Goal: Information Seeking & Learning: Learn about a topic

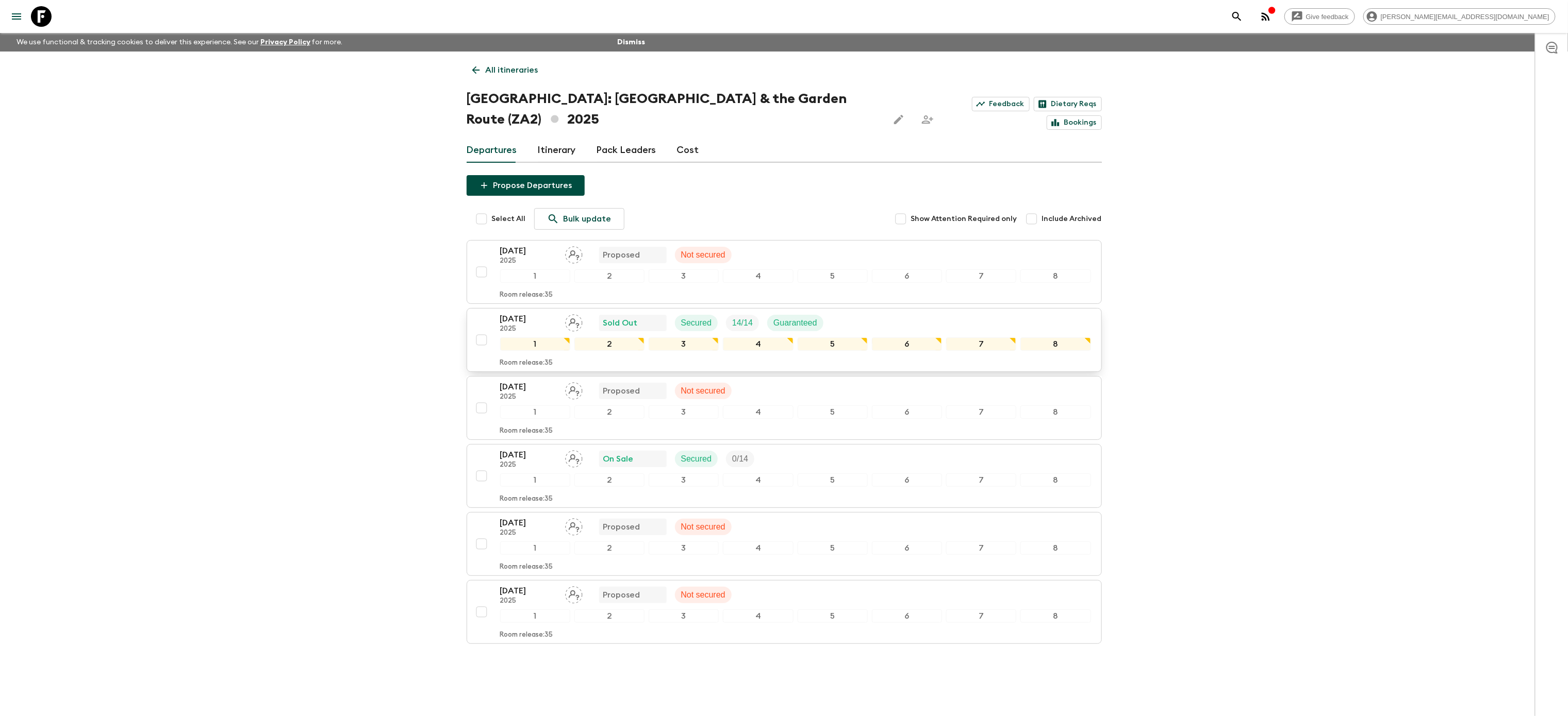
click at [947, 313] on div "[DATE] 2025 Sold Out Secured 14 / 14 Guaranteed" at bounding box center [796, 323] width 591 height 21
click at [847, 451] on div "[DATE] 2025 On Sale Secured 0 / 14" at bounding box center [796, 459] width 591 height 21
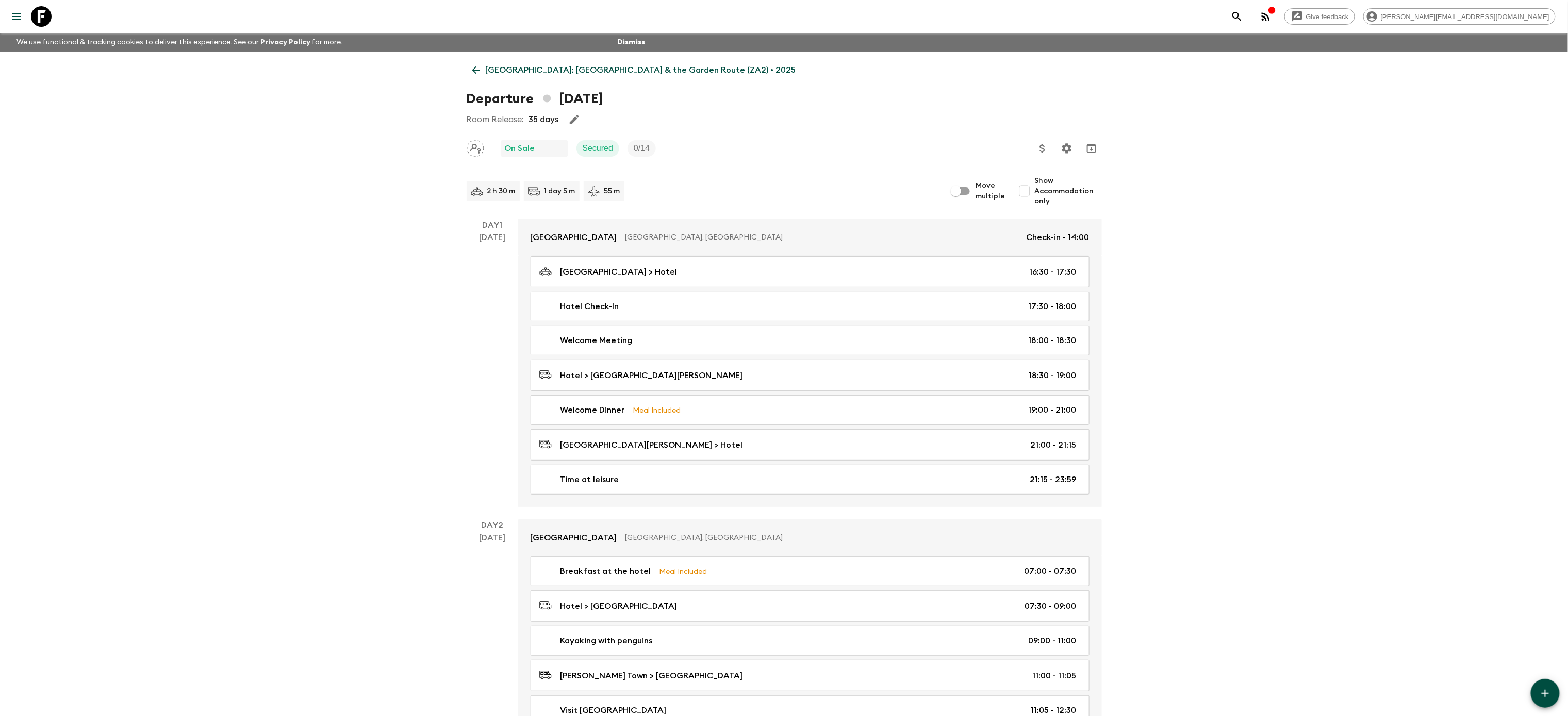
click at [489, 71] on p "[GEOGRAPHIC_DATA]: [GEOGRAPHIC_DATA] & the Garden Route (ZA2) • 2025" at bounding box center [641, 70] width 310 height 12
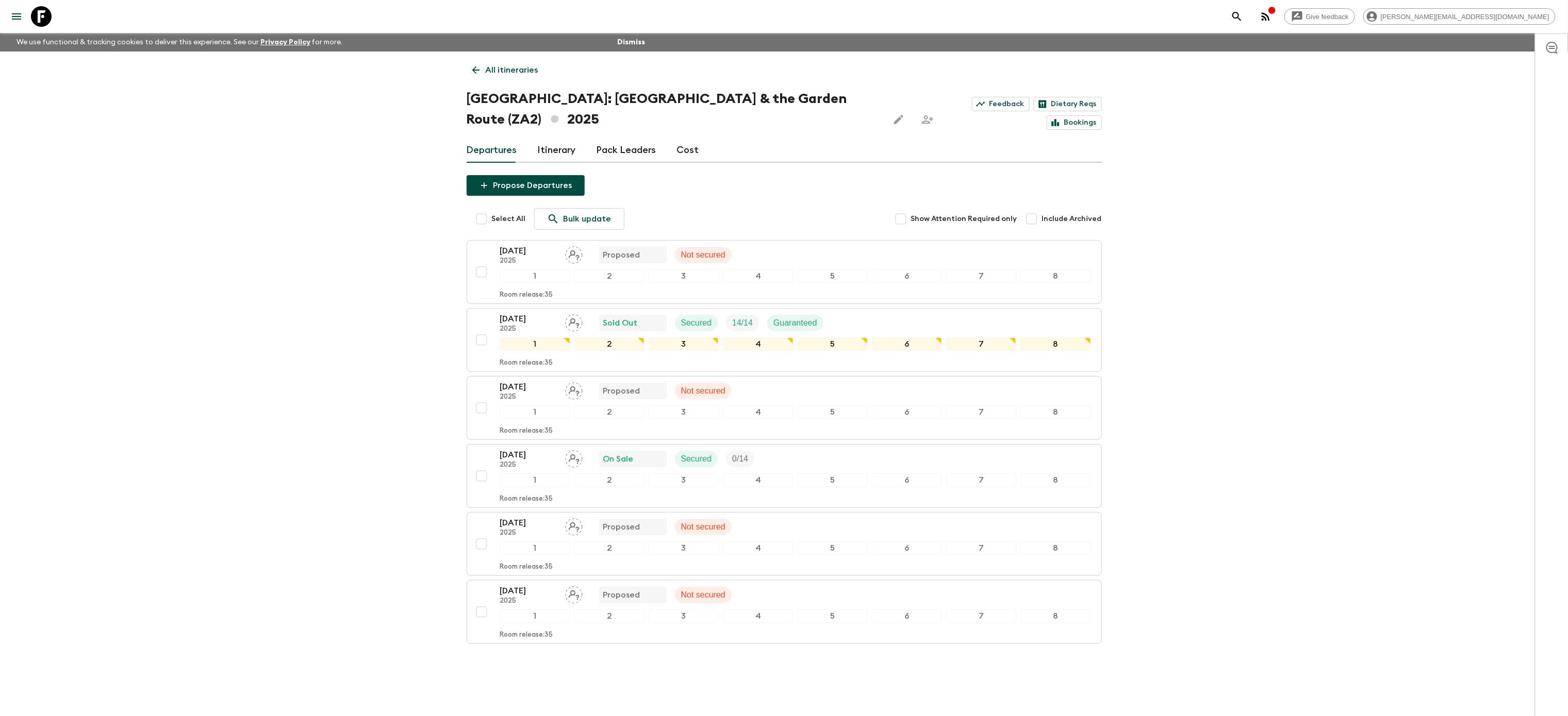
click at [487, 70] on p "All itineraries" at bounding box center [512, 70] width 52 height 12
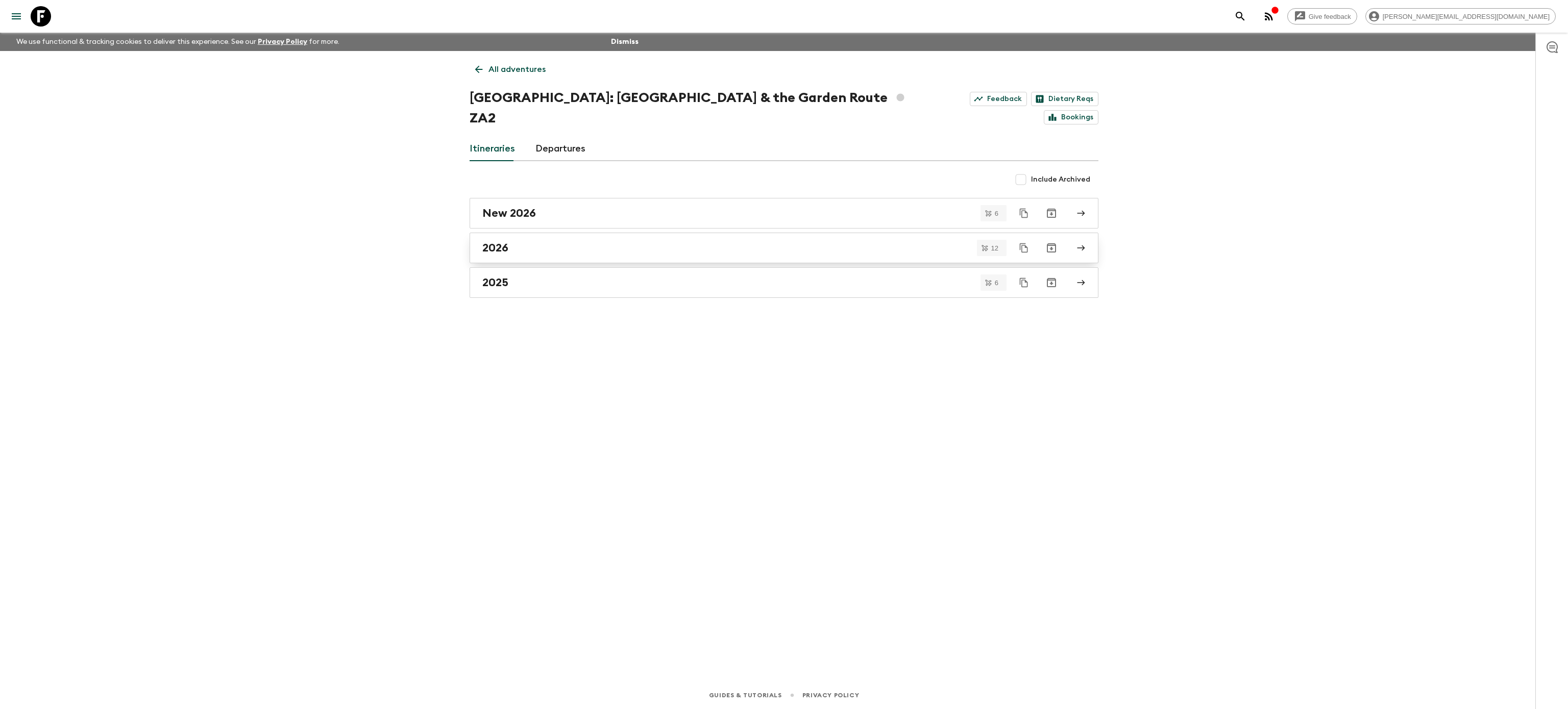
click at [513, 242] on div "2026" at bounding box center [774, 248] width 584 height 13
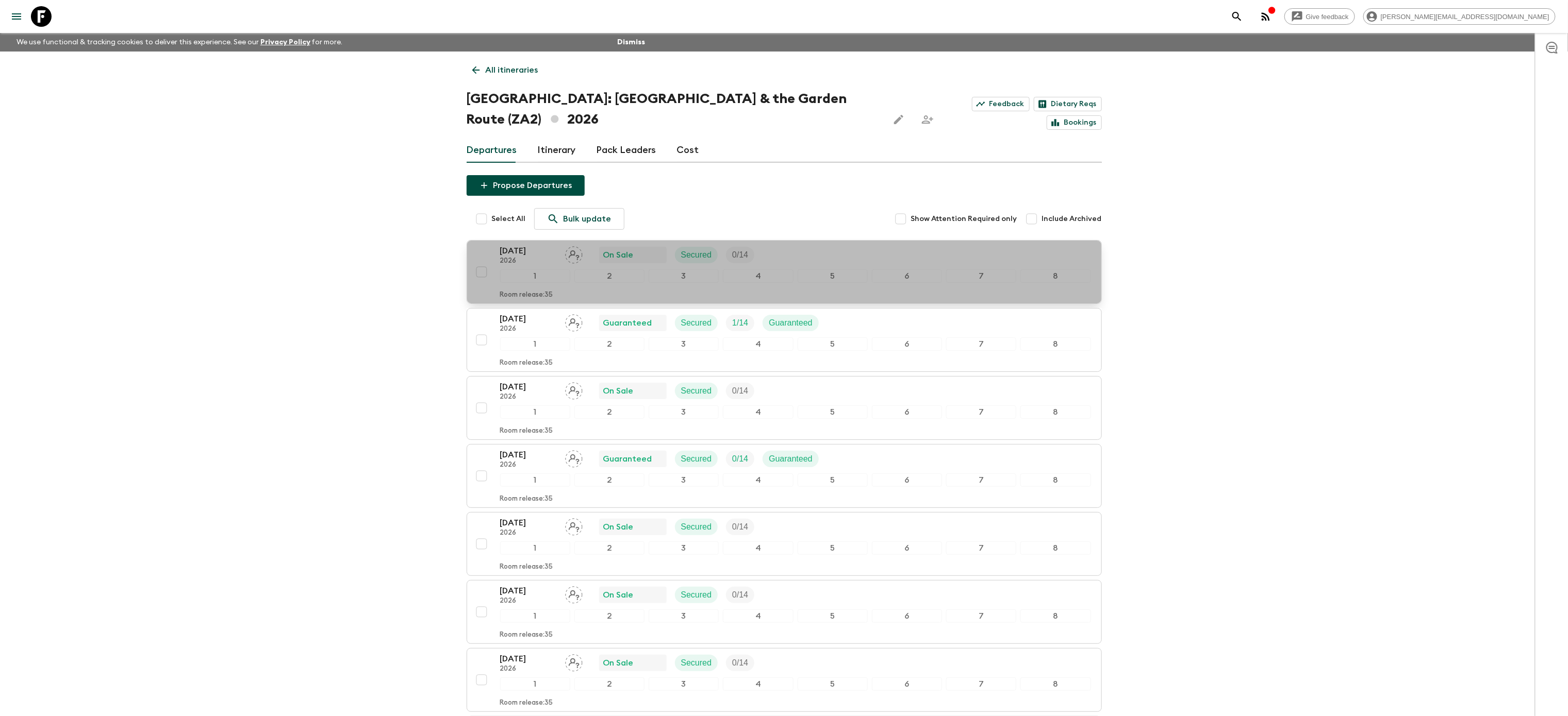
click at [822, 245] on div "[DATE] 2026 On Sale Secured 0 / 14" at bounding box center [796, 255] width 591 height 21
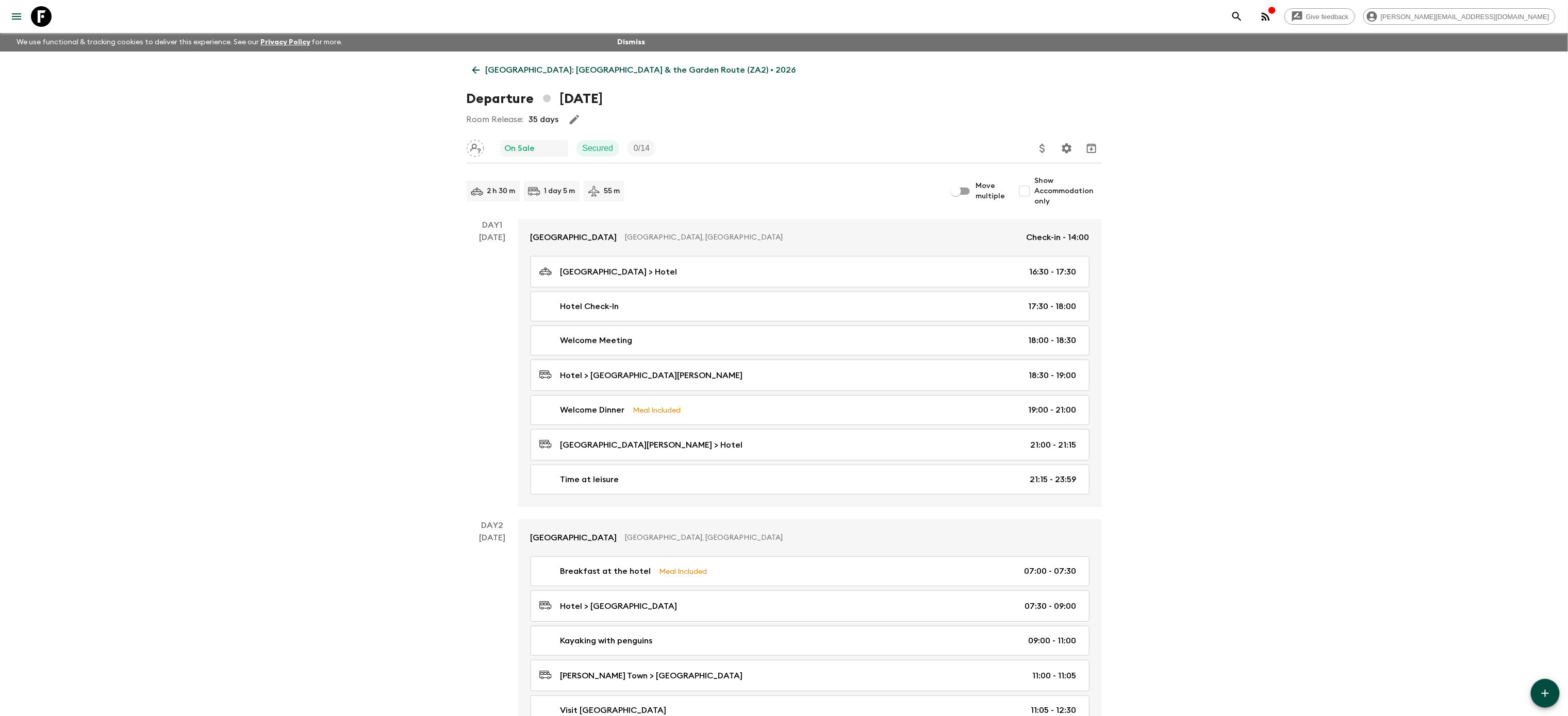
click at [499, 67] on p "[GEOGRAPHIC_DATA]: [GEOGRAPHIC_DATA] & the Garden Route (ZA2) • 2026" at bounding box center [641, 70] width 310 height 12
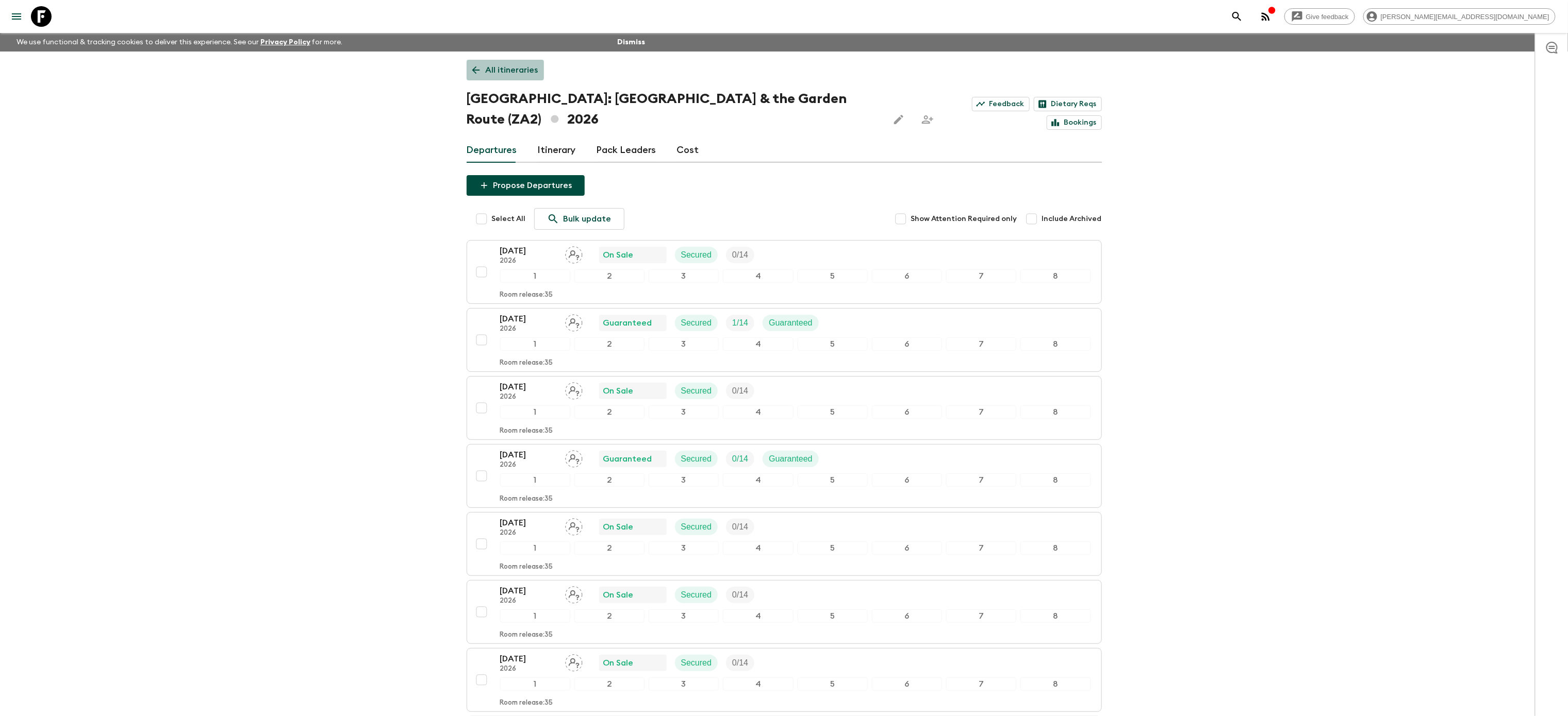
click at [499, 67] on p "All itineraries" at bounding box center [512, 70] width 52 height 12
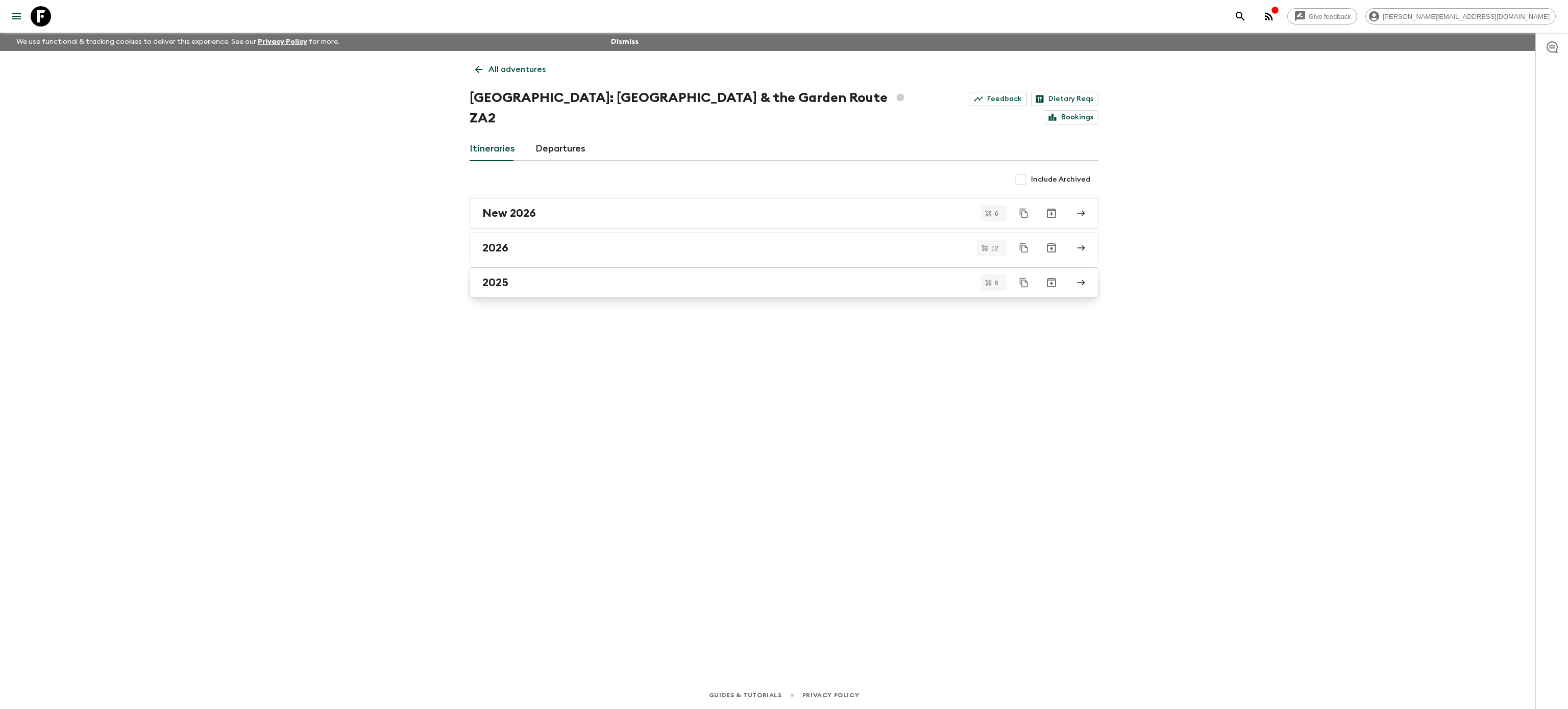
click at [497, 276] on h2 "2025" at bounding box center [495, 282] width 26 height 13
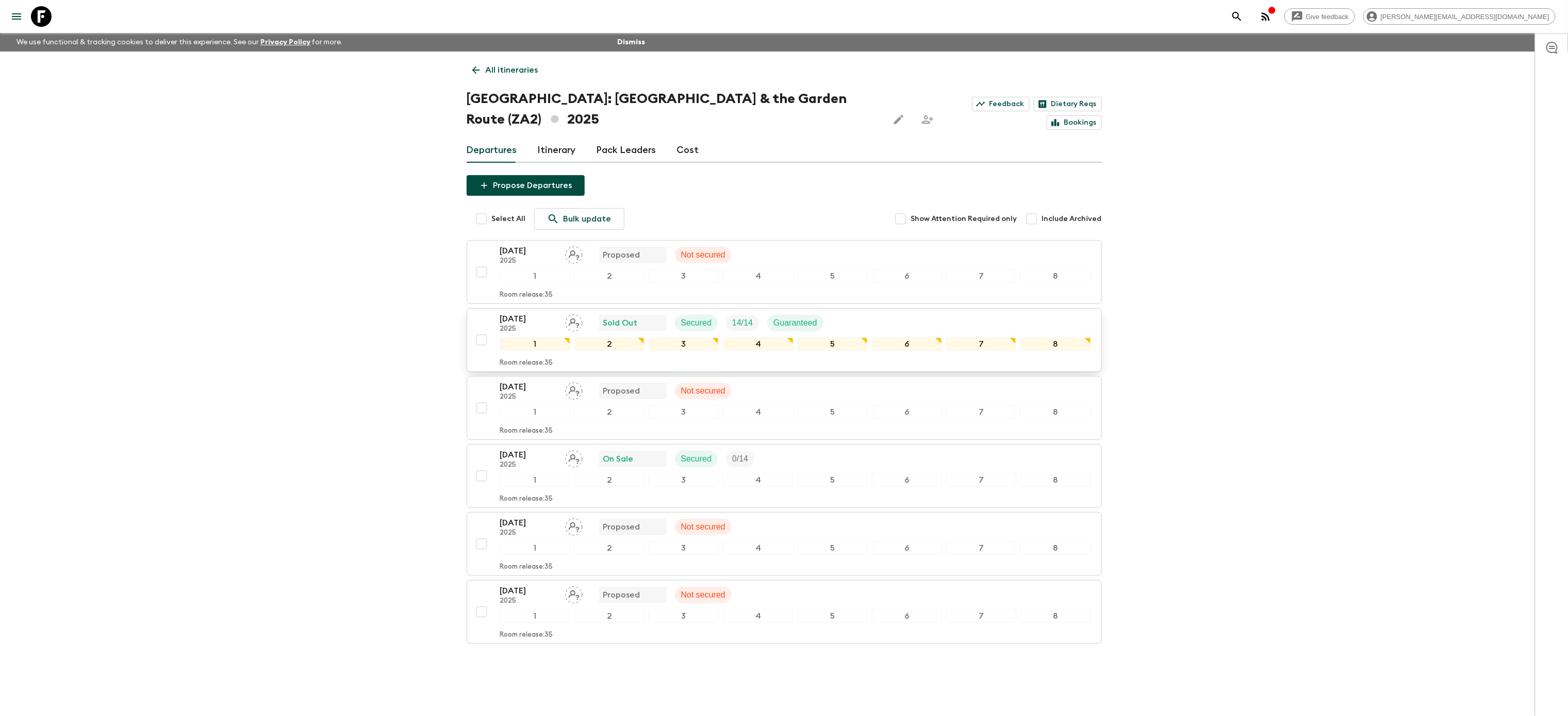
click at [804, 317] on p "Guaranteed" at bounding box center [796, 323] width 44 height 12
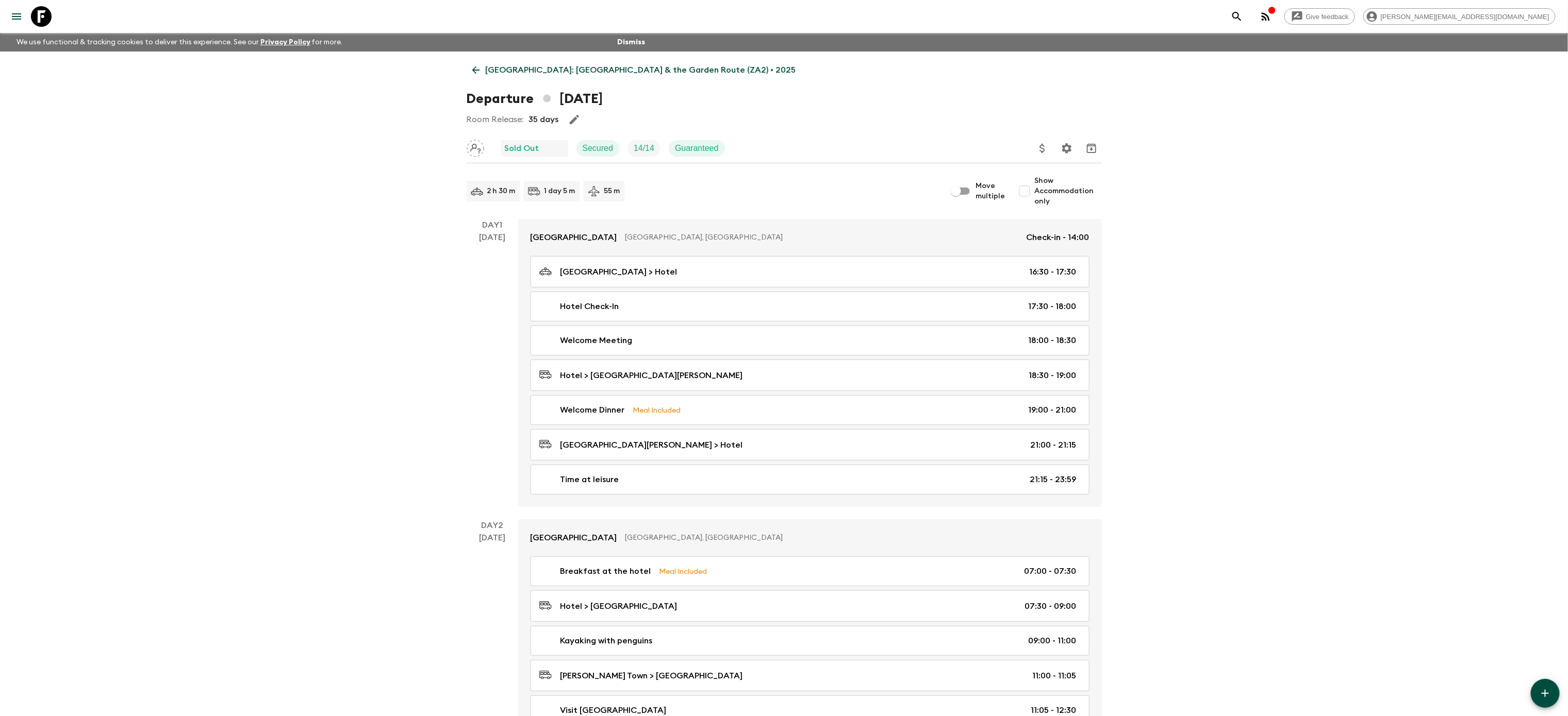
click at [501, 65] on p "[GEOGRAPHIC_DATA]: [GEOGRAPHIC_DATA] & the Garden Route (ZA2) • 2025" at bounding box center [641, 70] width 310 height 12
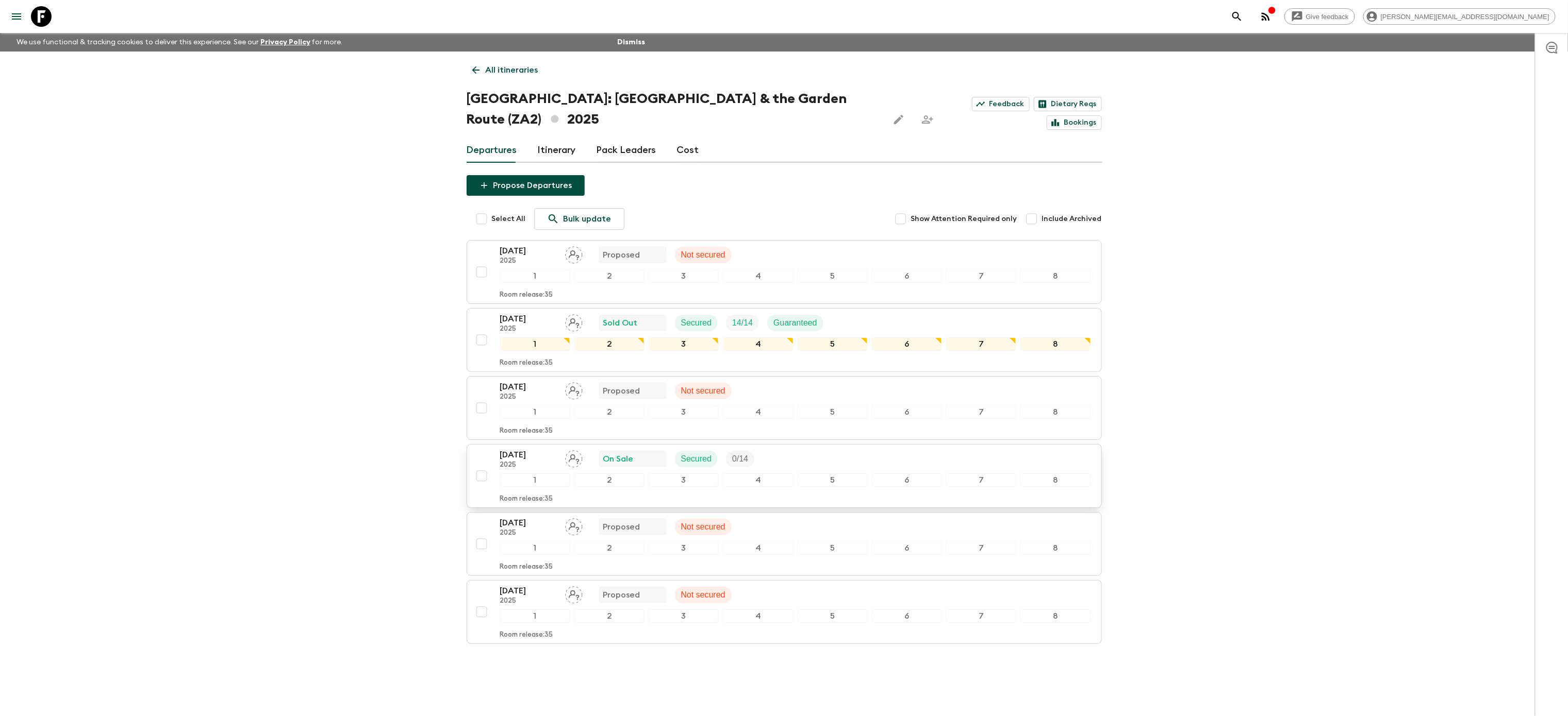
click at [823, 449] on div "[DATE] 2025 On Sale Secured 0 / 14" at bounding box center [796, 459] width 591 height 21
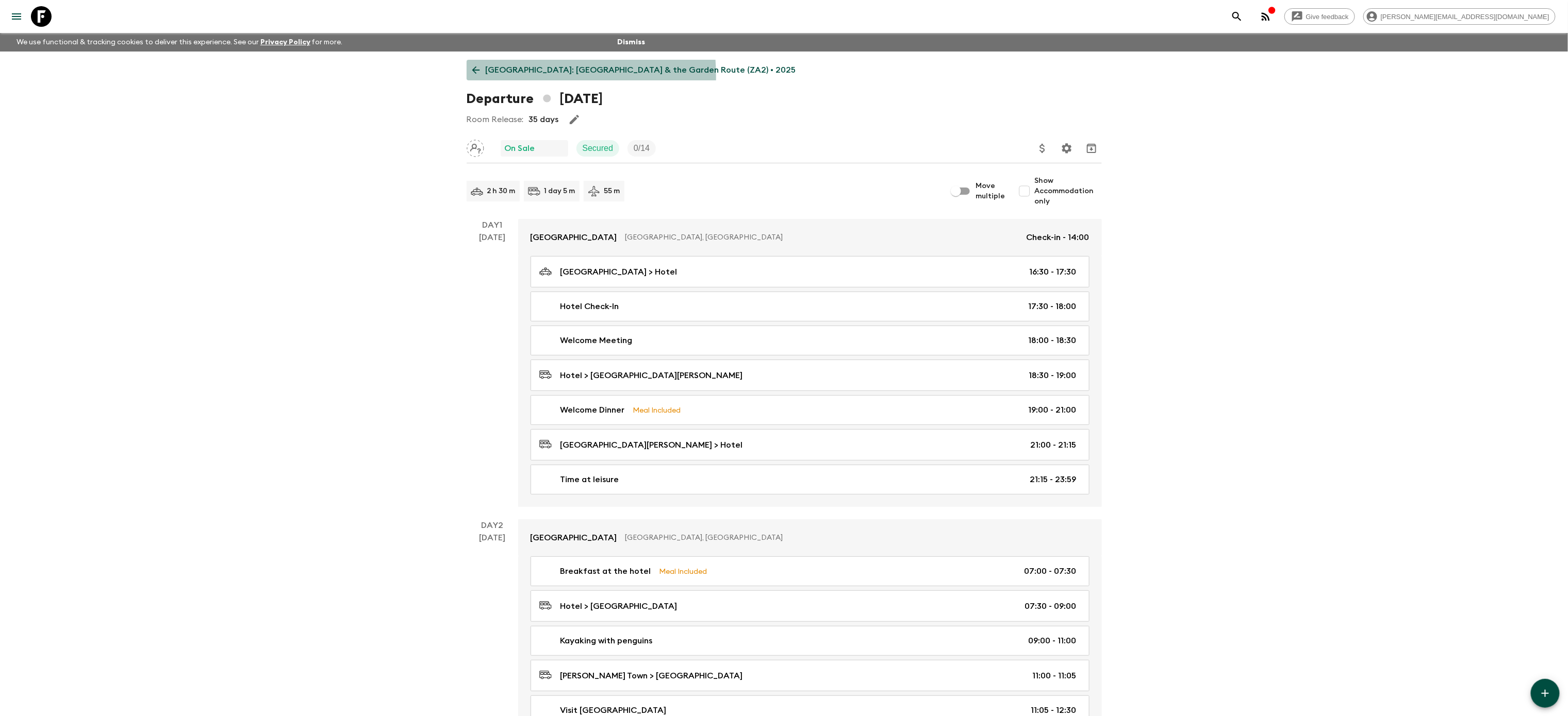
click at [485, 77] on link "[GEOGRAPHIC_DATA]: [GEOGRAPHIC_DATA] & the Garden Route (ZA2) • 2025" at bounding box center [634, 71] width 336 height 21
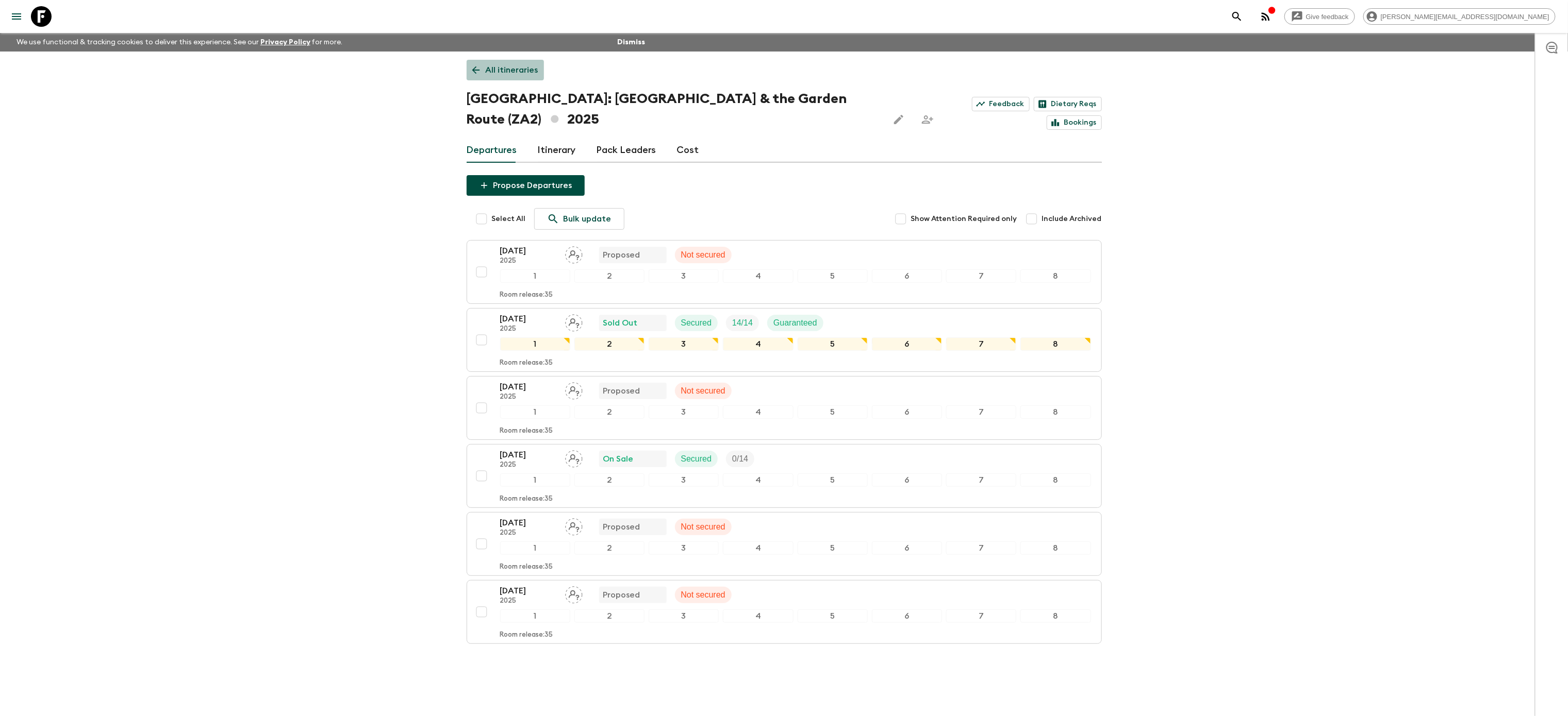
click at [494, 66] on p "All itineraries" at bounding box center [512, 70] width 52 height 12
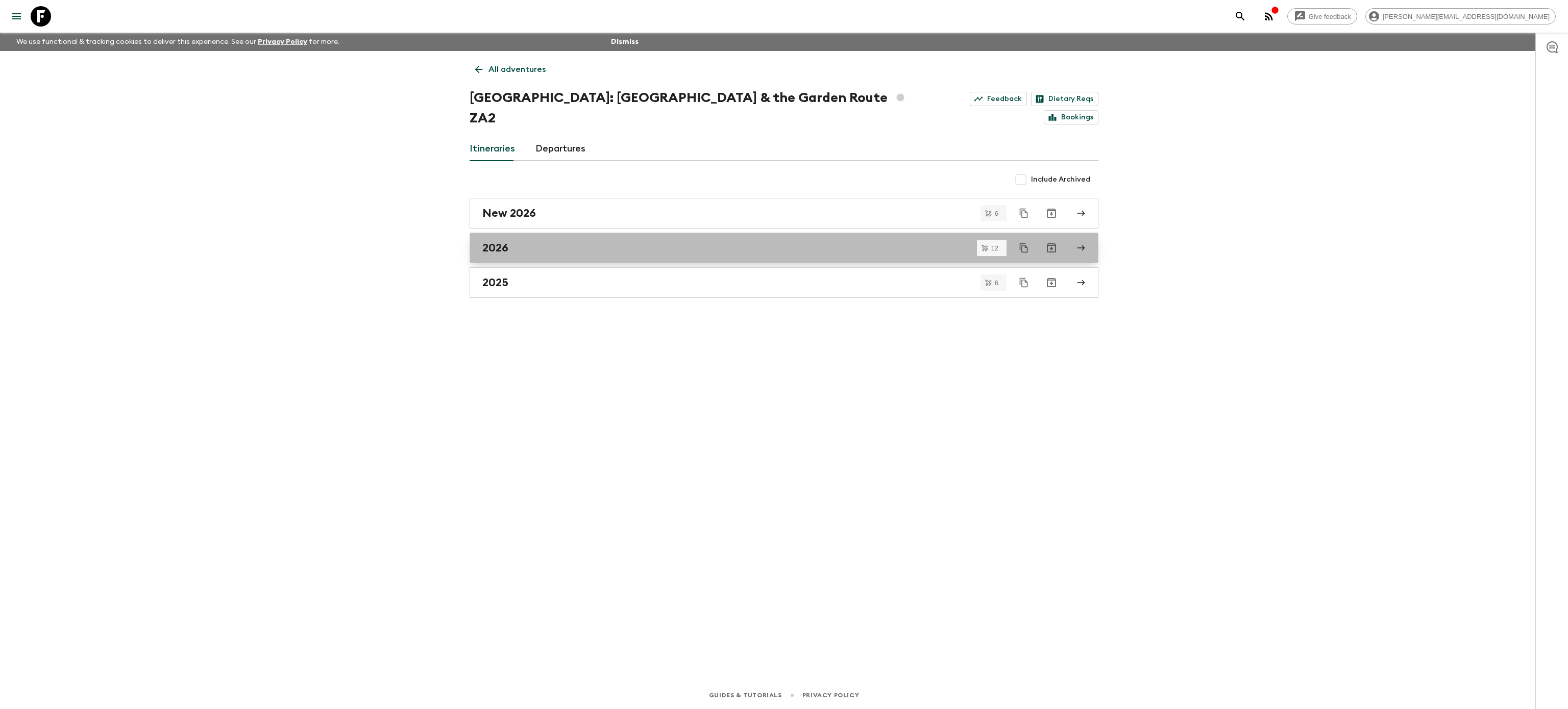
click at [568, 242] on div "2026" at bounding box center [774, 248] width 584 height 13
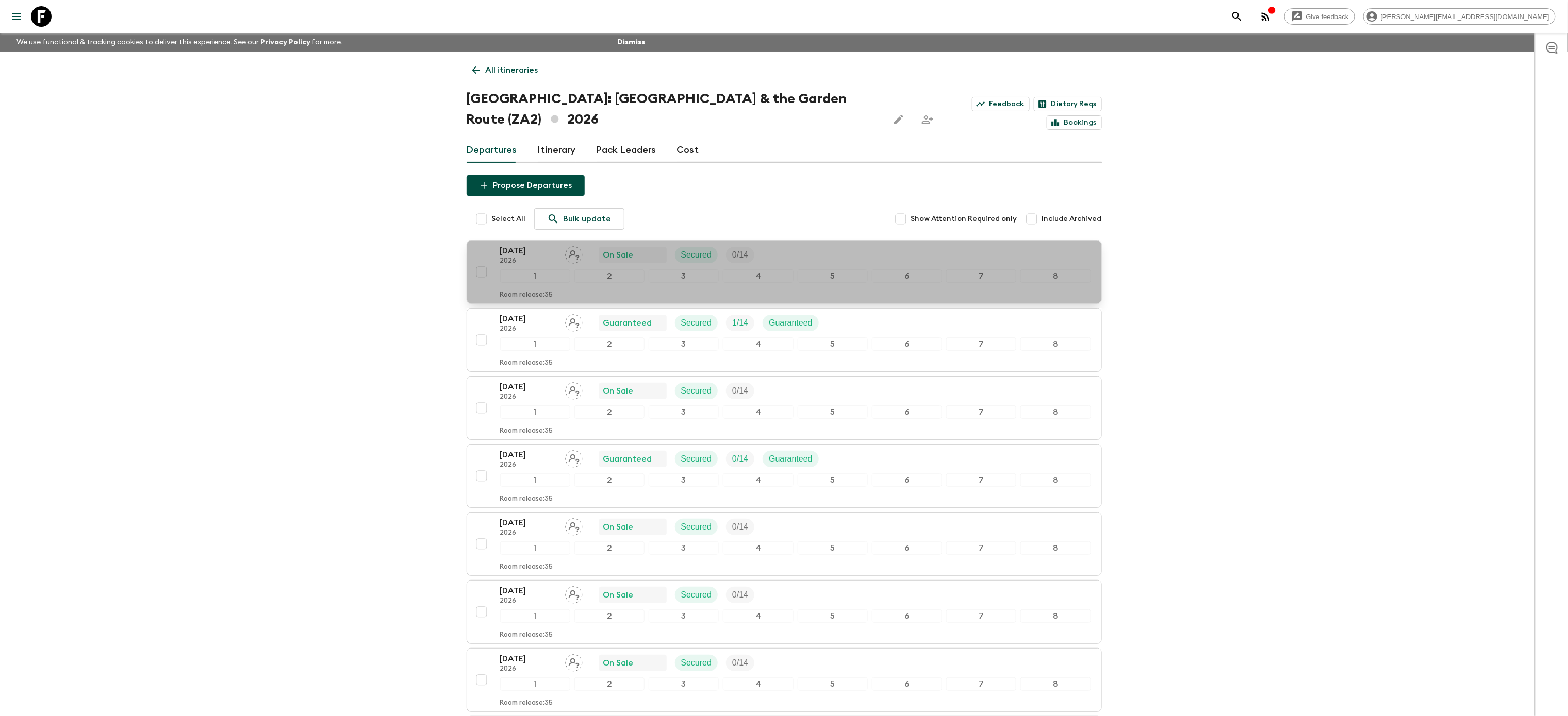
click at [808, 245] on div "[DATE] 2026 On Sale Secured 0 / 14" at bounding box center [796, 255] width 591 height 21
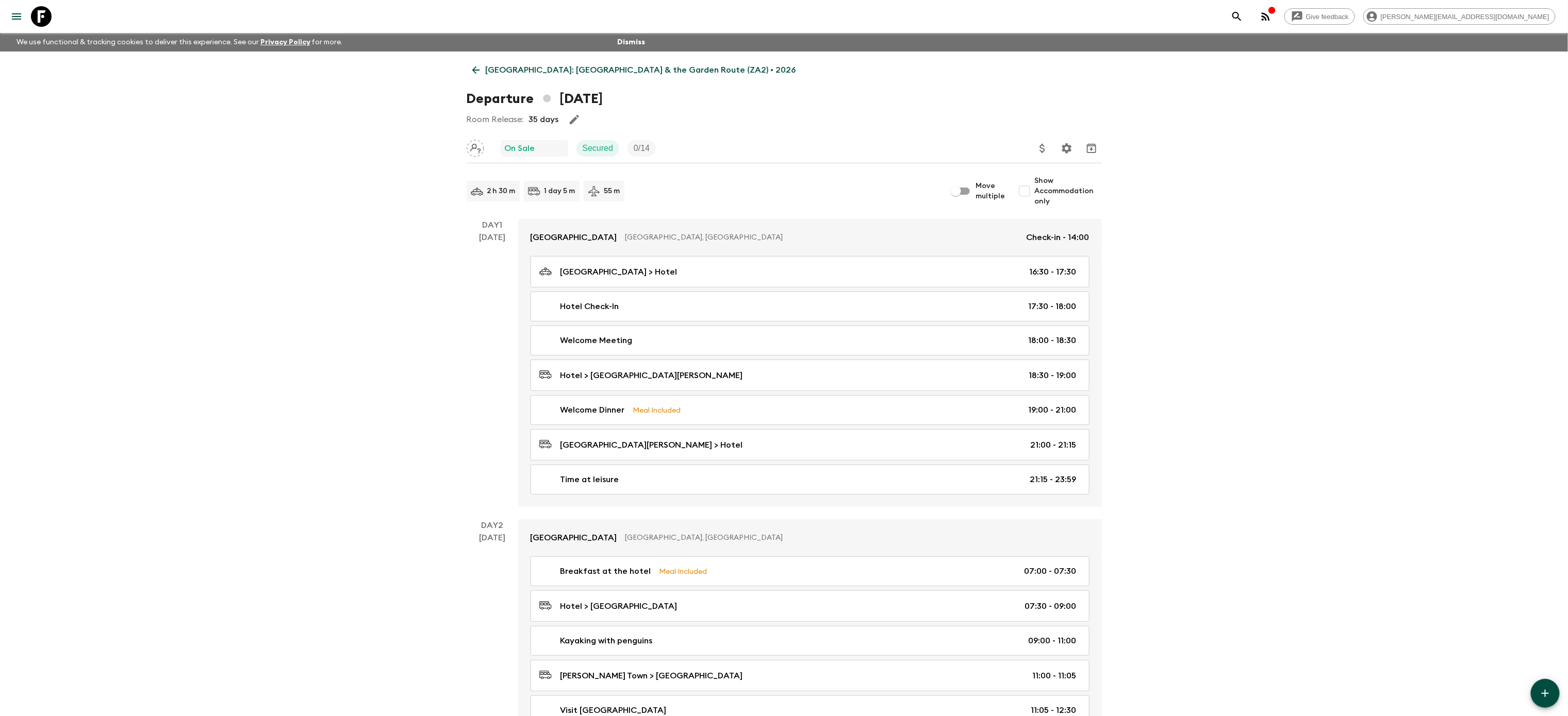
click at [499, 70] on p "[GEOGRAPHIC_DATA]: [GEOGRAPHIC_DATA] & the Garden Route (ZA2) • 2026" at bounding box center [641, 70] width 310 height 12
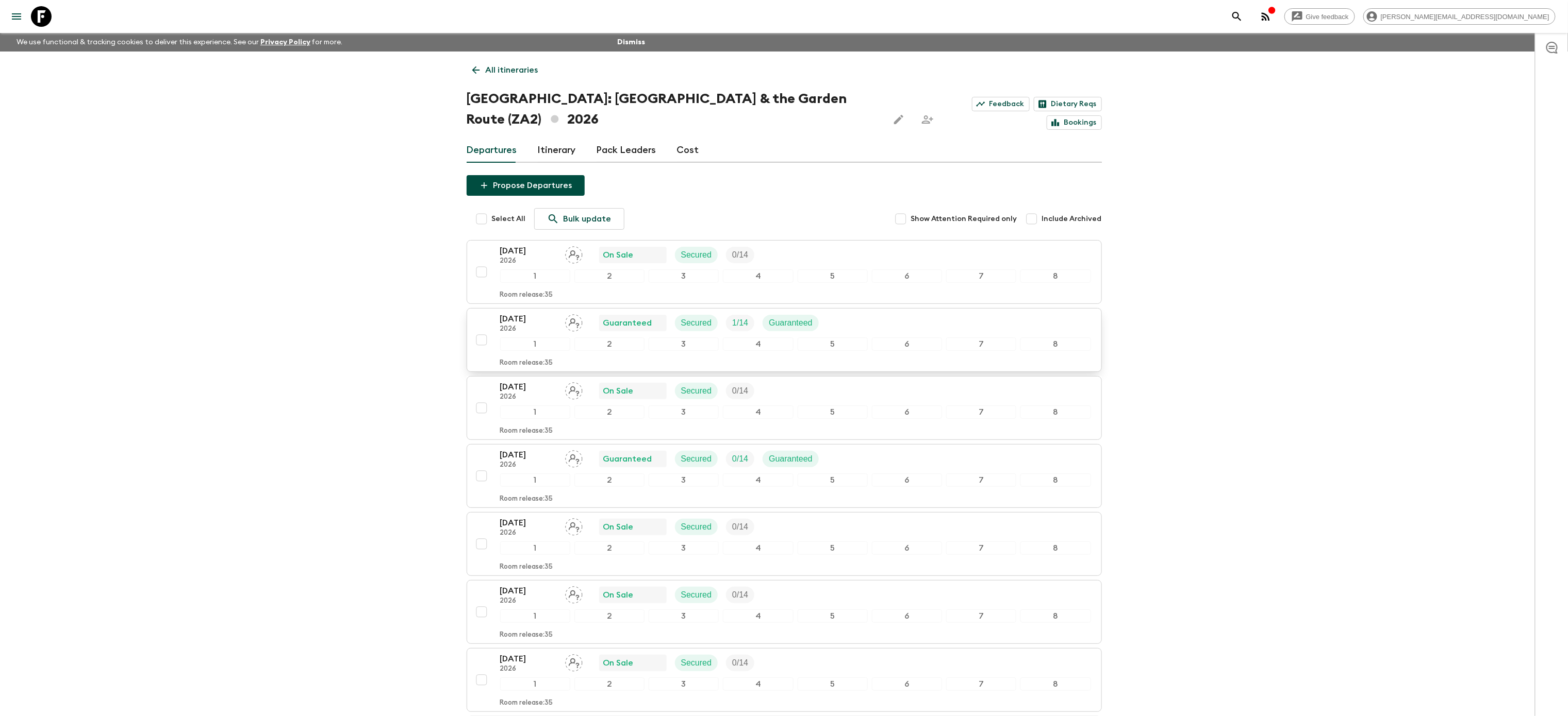
click at [909, 313] on div "[DATE] 2026 Guaranteed Secured 1 / 14 Guaranteed" at bounding box center [796, 323] width 591 height 21
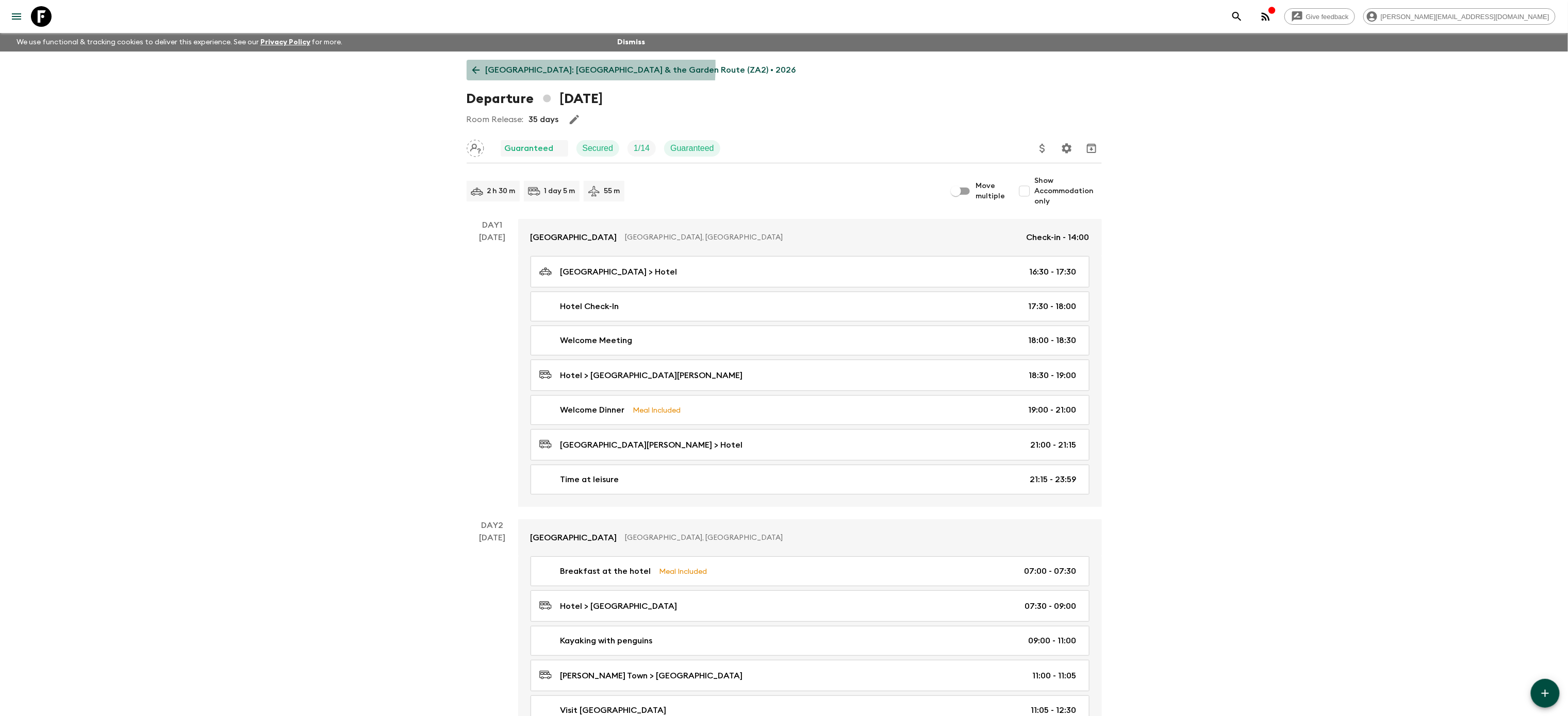
click at [482, 65] on link "[GEOGRAPHIC_DATA]: [GEOGRAPHIC_DATA] & the Garden Route (ZA2) • 2026" at bounding box center [634, 71] width 336 height 21
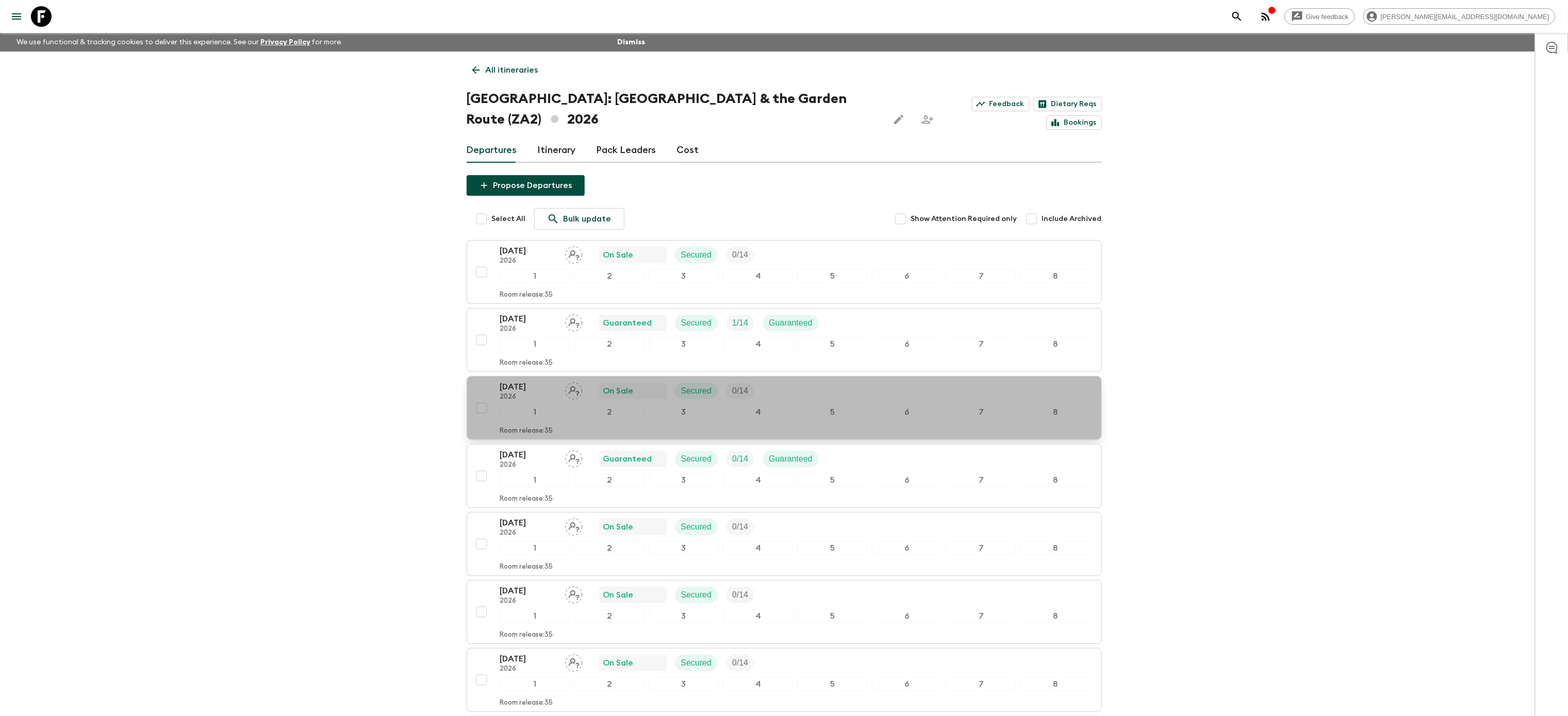
click at [832, 376] on button "[DATE] 2026 On Sale Secured 0 / 14 1 2 3 4 5 6 7 8 Room release: 35" at bounding box center [784, 408] width 635 height 64
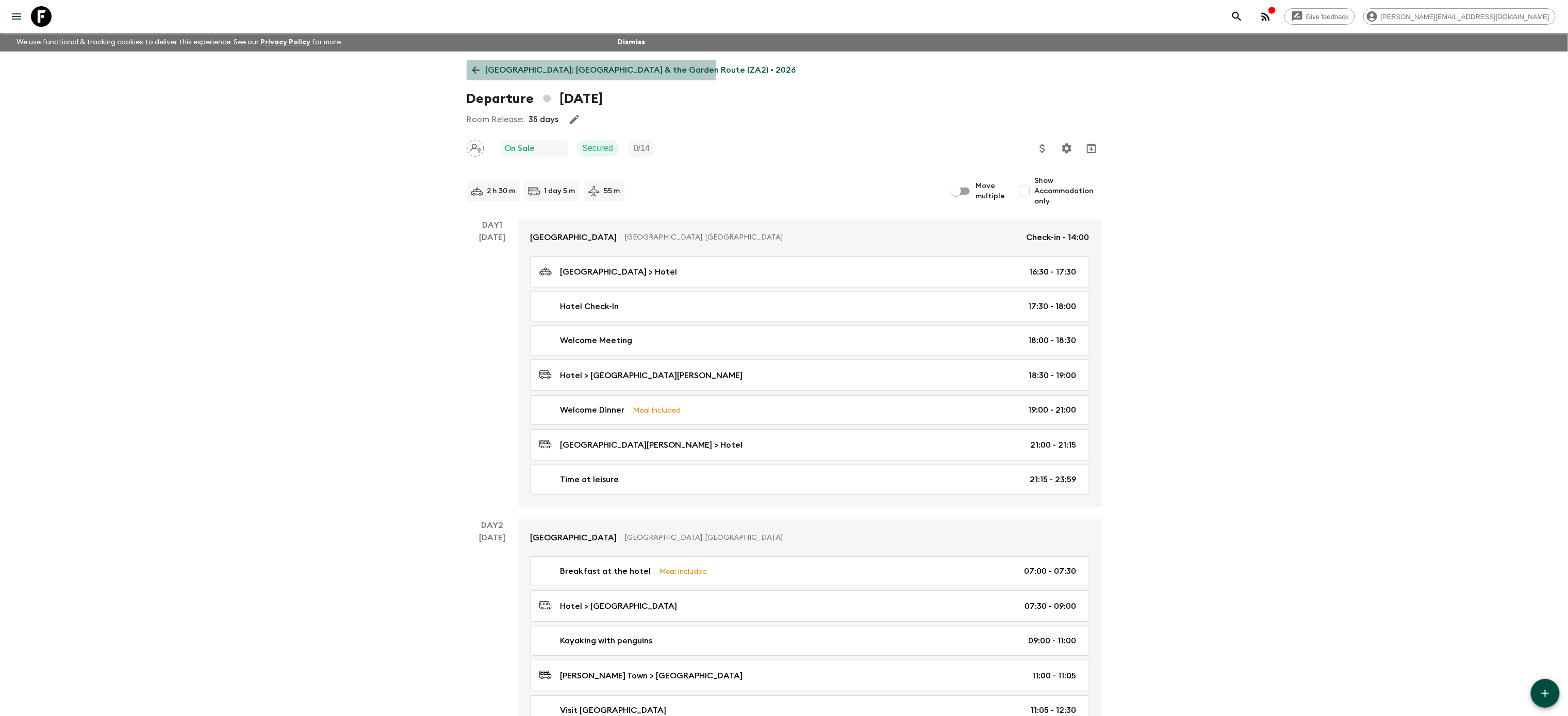
click at [485, 65] on link "[GEOGRAPHIC_DATA]: [GEOGRAPHIC_DATA] & the Garden Route (ZA2) • 2026" at bounding box center [634, 71] width 336 height 21
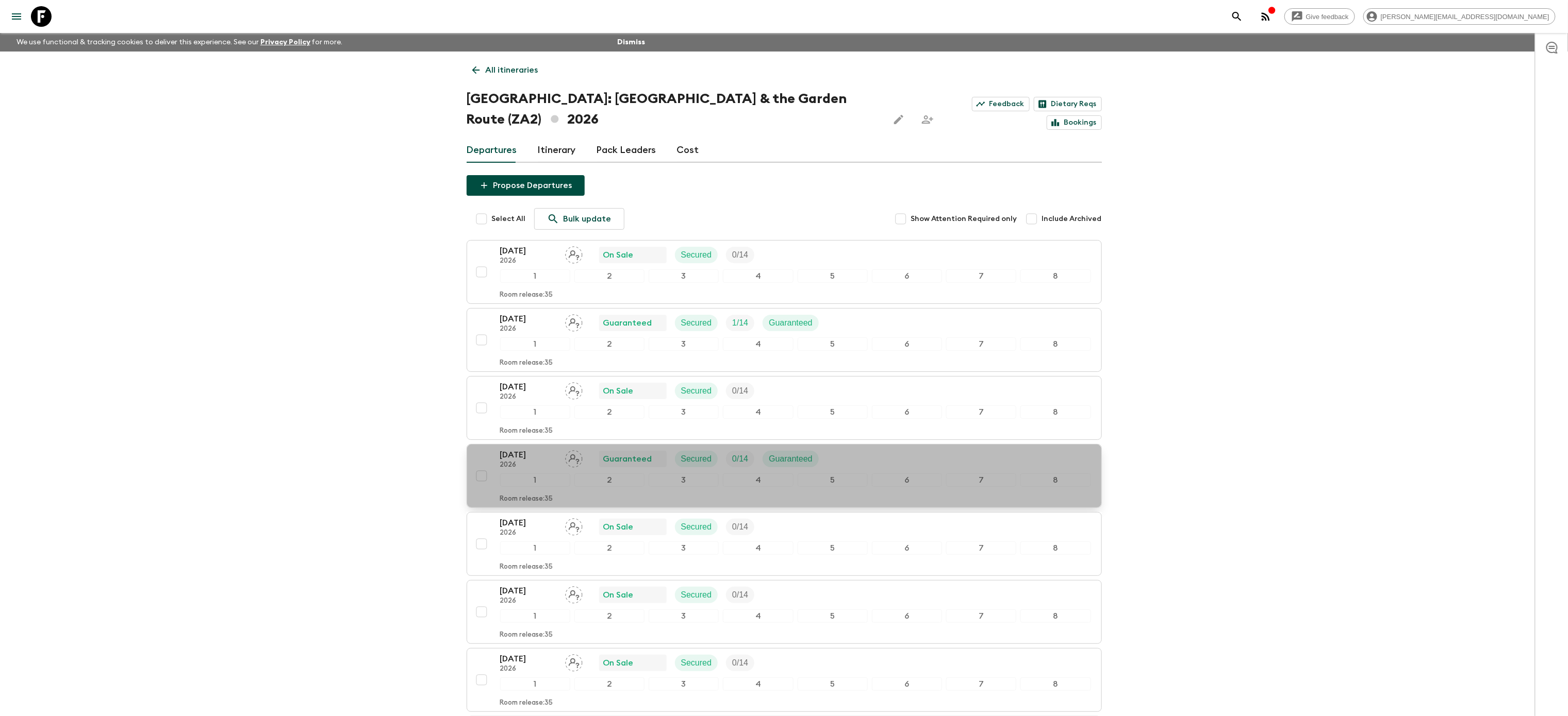
click at [947, 449] on div "[DATE] 2026 Guaranteed Secured 0 / 14 Guaranteed" at bounding box center [796, 459] width 591 height 21
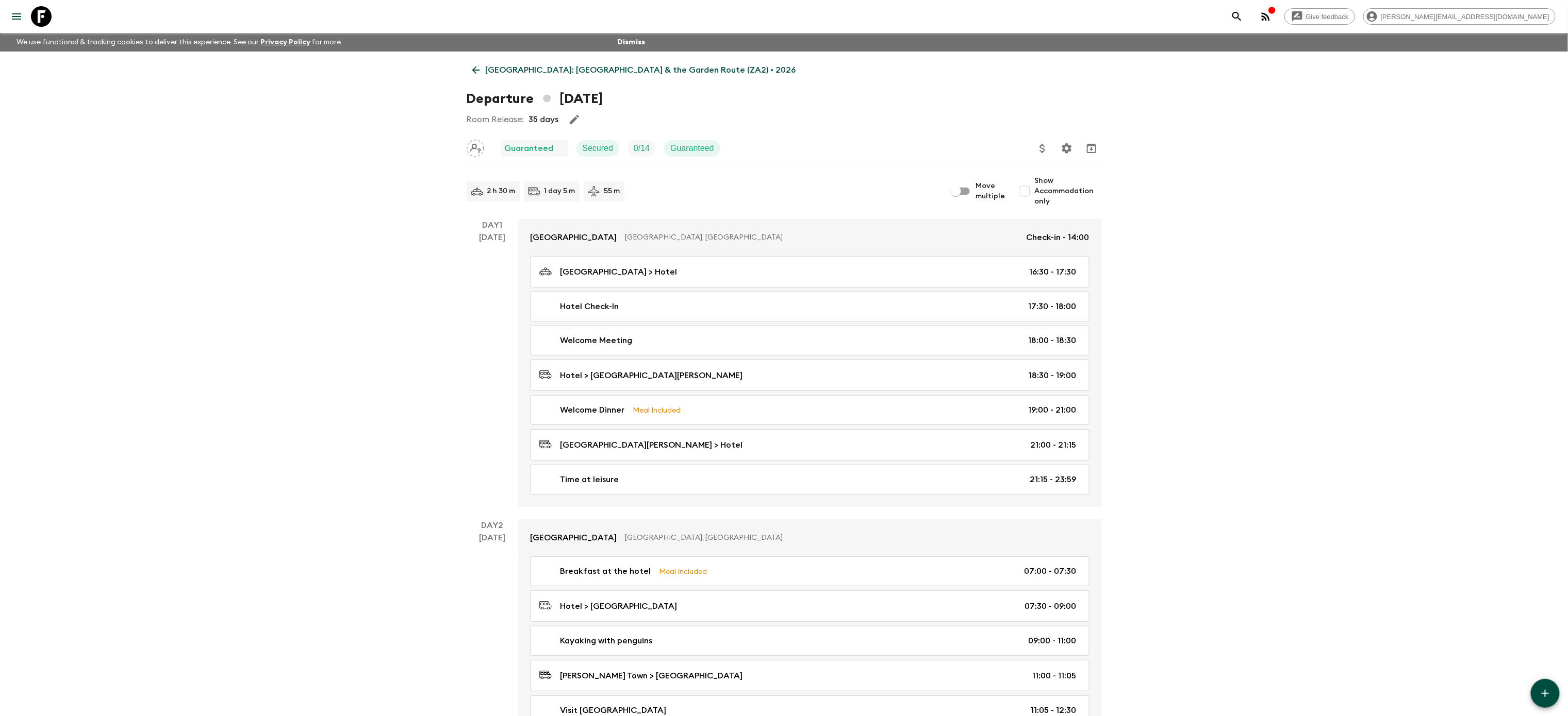
click at [488, 67] on p "[GEOGRAPHIC_DATA]: [GEOGRAPHIC_DATA] & the Garden Route (ZA2) • 2026" at bounding box center [641, 70] width 310 height 12
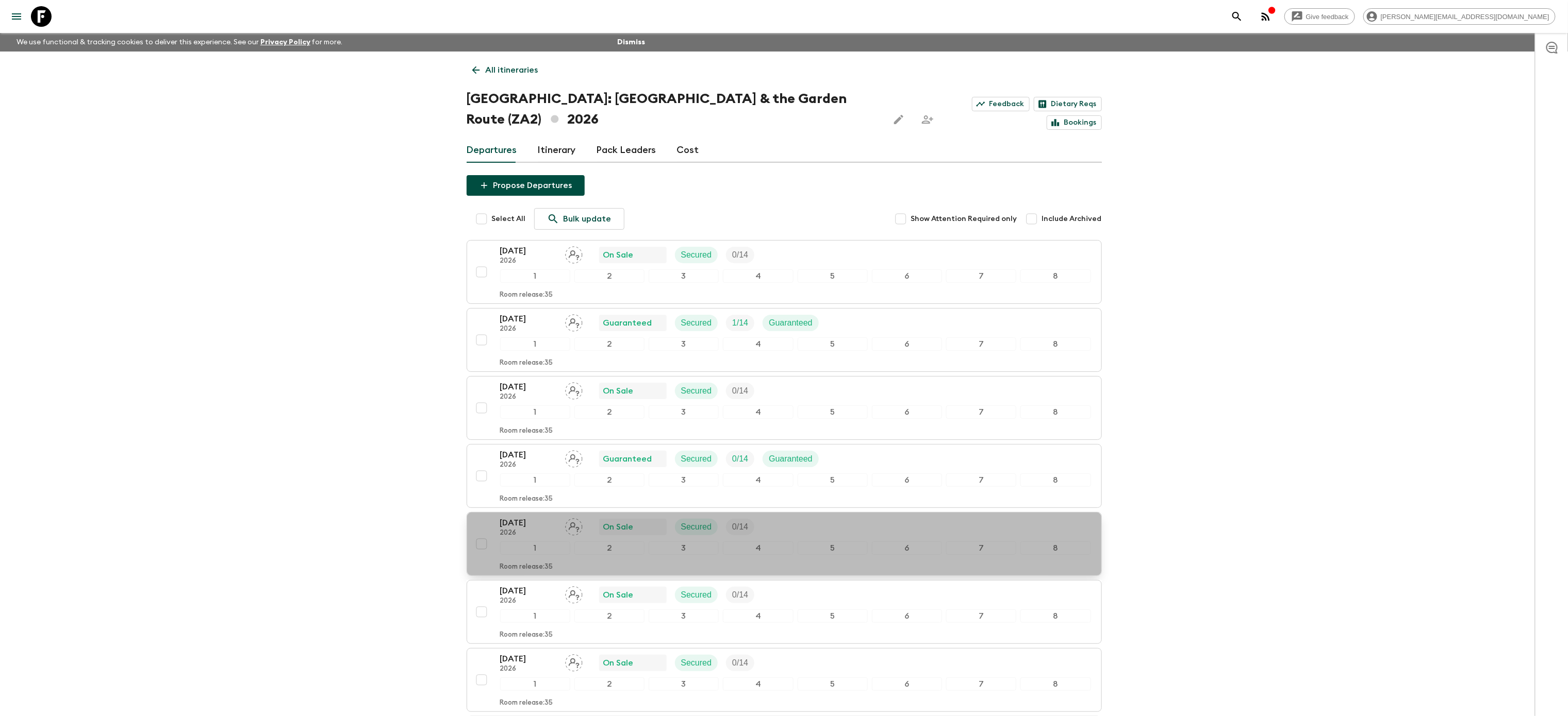
click at [878, 517] on div "[DATE] 2026 On Sale Secured 0 / 14" at bounding box center [796, 527] width 591 height 21
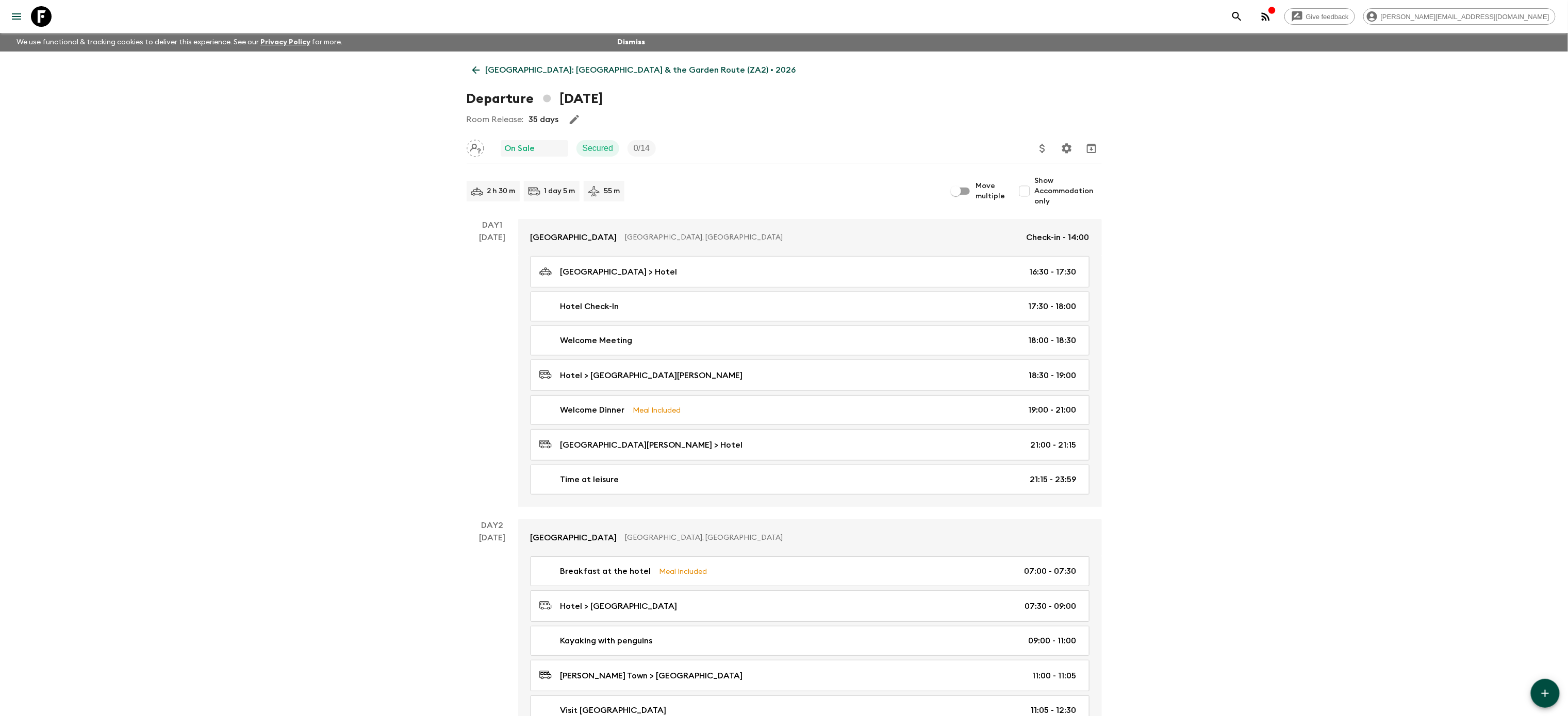
click at [513, 72] on p "[GEOGRAPHIC_DATA]: [GEOGRAPHIC_DATA] & the Garden Route (ZA2) • 2026" at bounding box center [641, 70] width 310 height 12
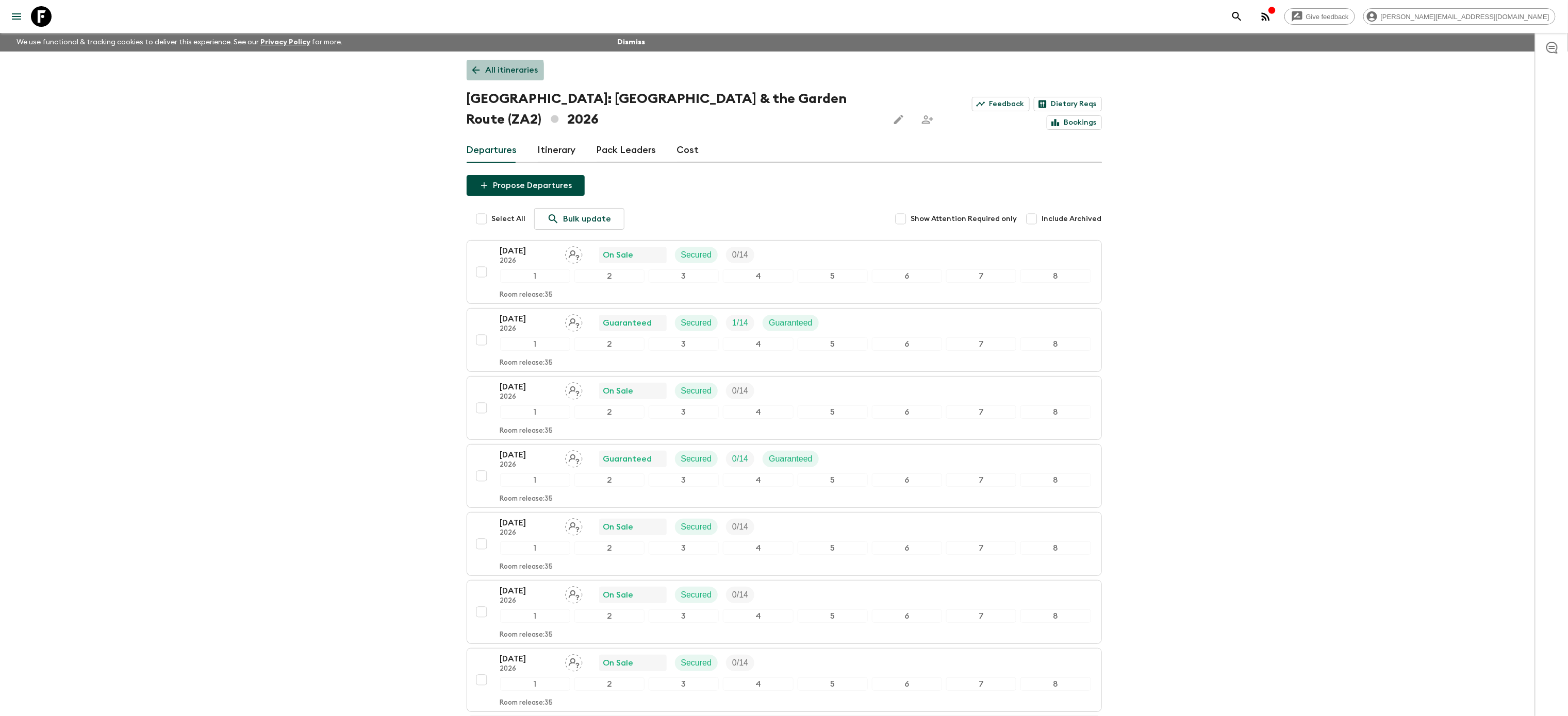
click at [485, 75] on p "All itineraries" at bounding box center [512, 70] width 52 height 12
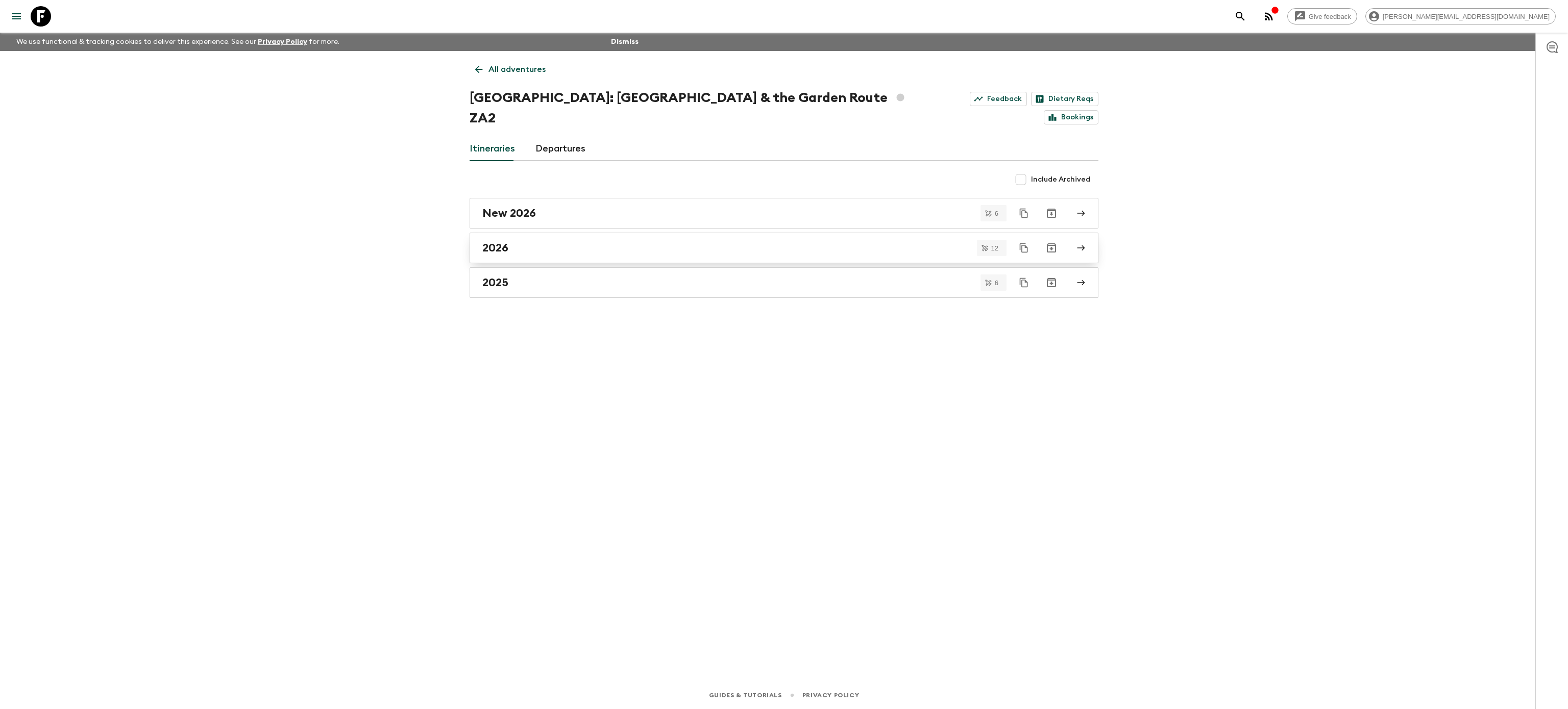
click at [594, 242] on div "2026" at bounding box center [774, 248] width 584 height 13
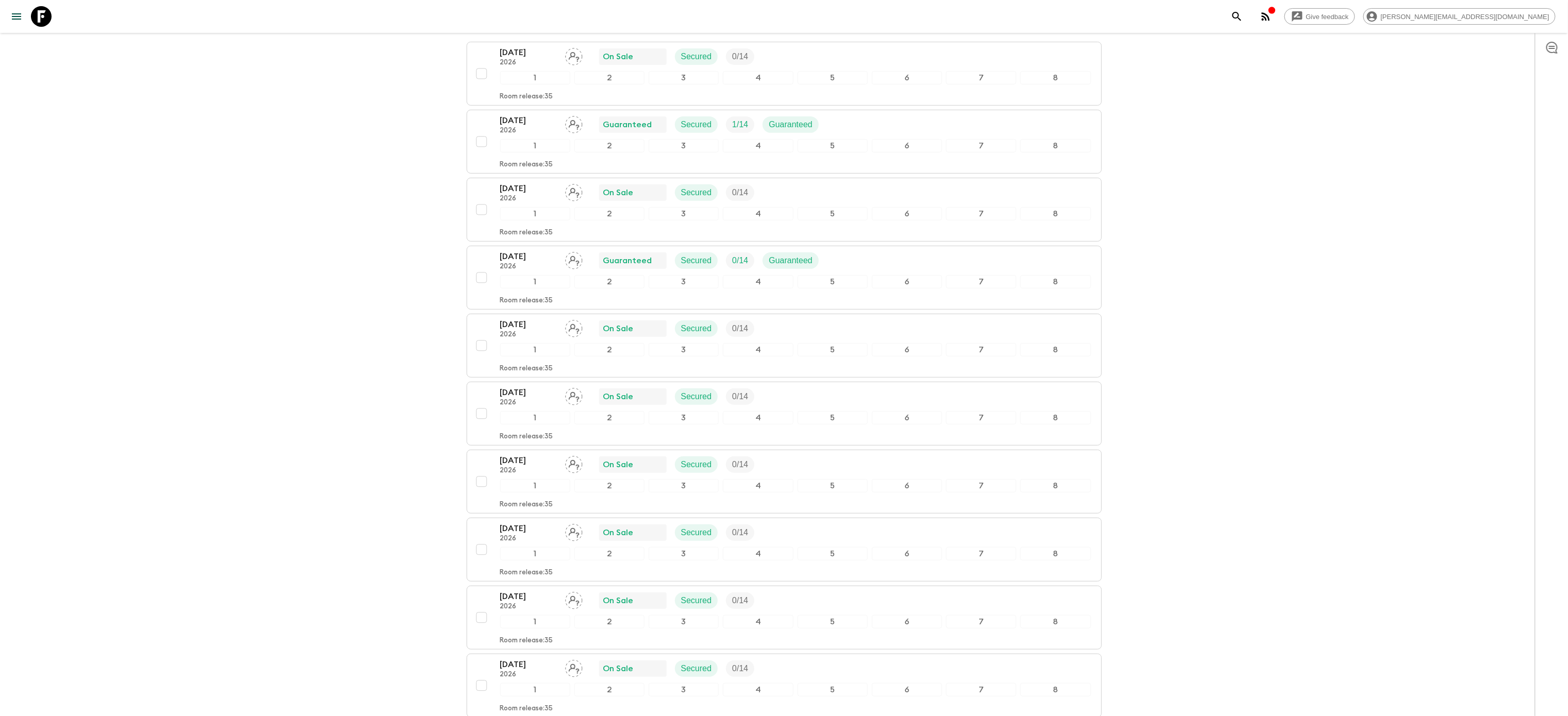
scroll to position [198, 0]
click at [853, 387] on div "[DATE] 2026 On Sale Secured 0 / 14" at bounding box center [796, 397] width 591 height 21
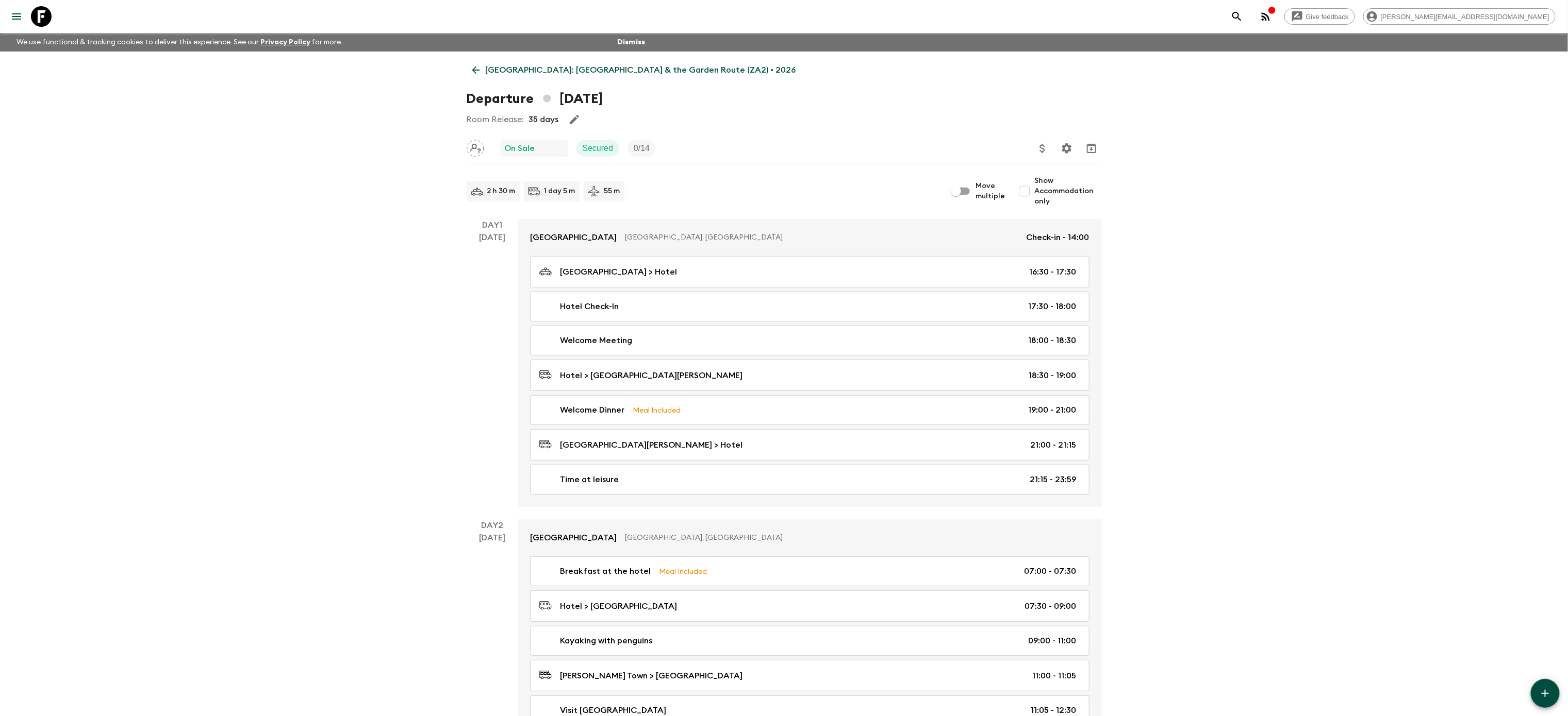
click at [487, 65] on p "[GEOGRAPHIC_DATA]: [GEOGRAPHIC_DATA] & the Garden Route (ZA2) • 2026" at bounding box center [641, 70] width 310 height 12
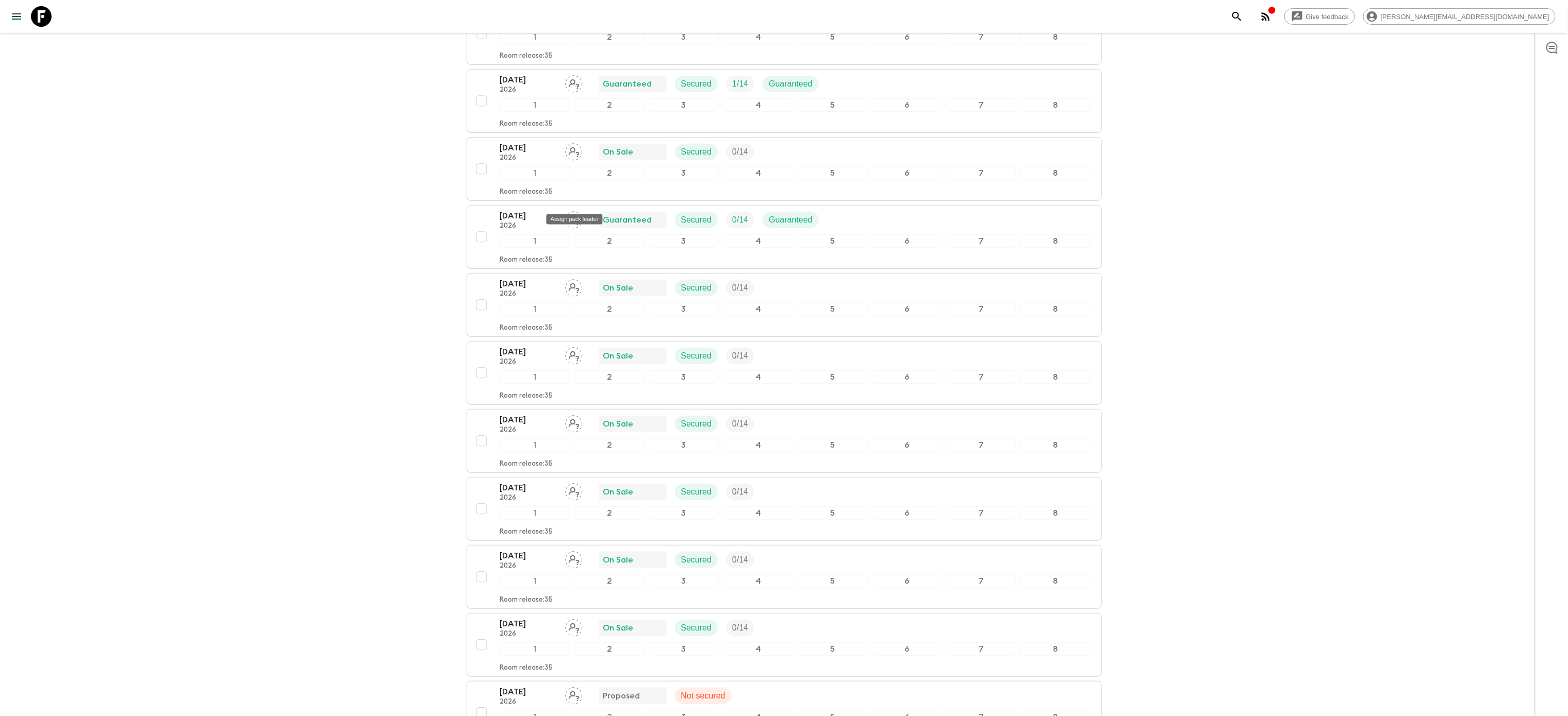
scroll to position [240, 0]
click at [847, 414] on div "[DATE] 2026 On Sale Secured 0 / 14" at bounding box center [796, 424] width 591 height 21
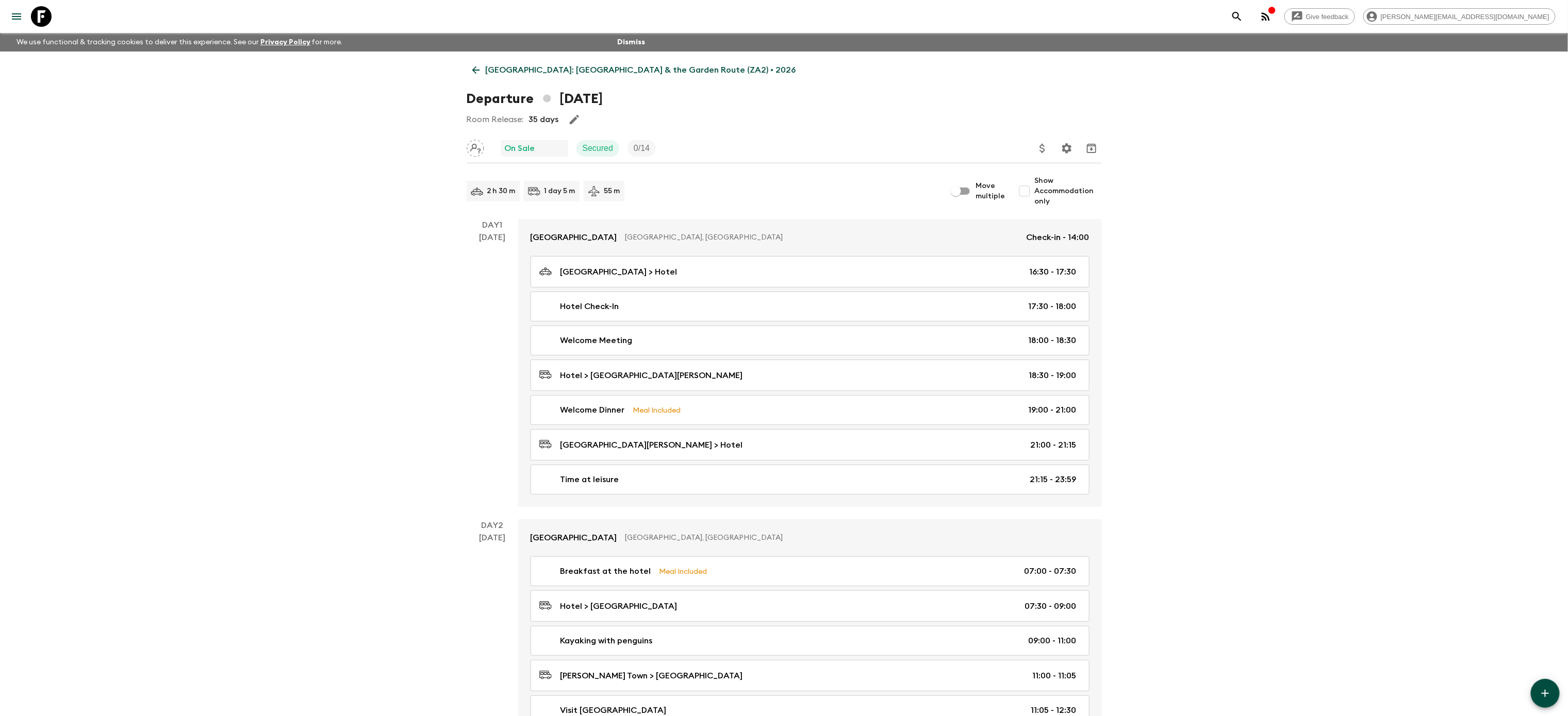
click at [537, 71] on p "[GEOGRAPHIC_DATA]: [GEOGRAPHIC_DATA] & the Garden Route (ZA2) • 2026" at bounding box center [641, 70] width 310 height 12
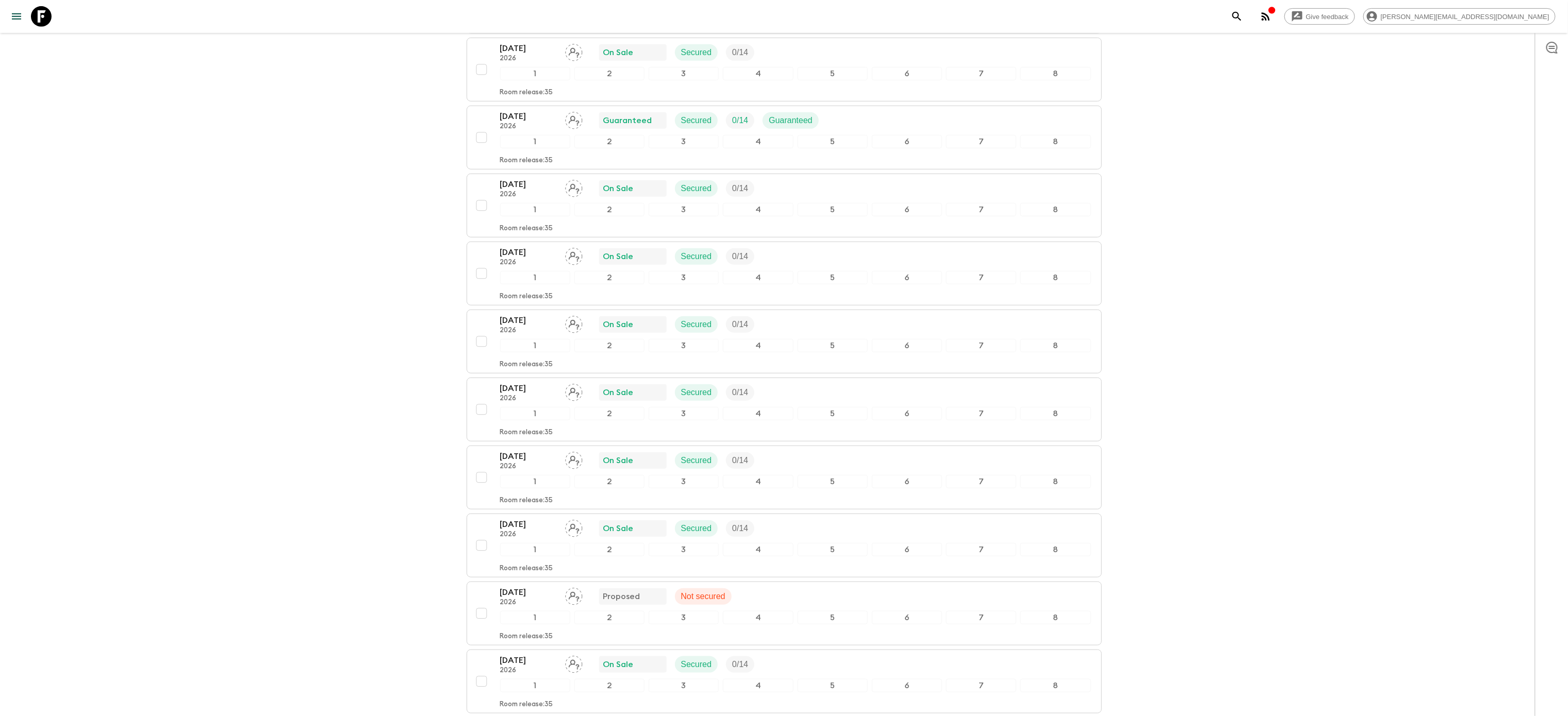
scroll to position [425, 0]
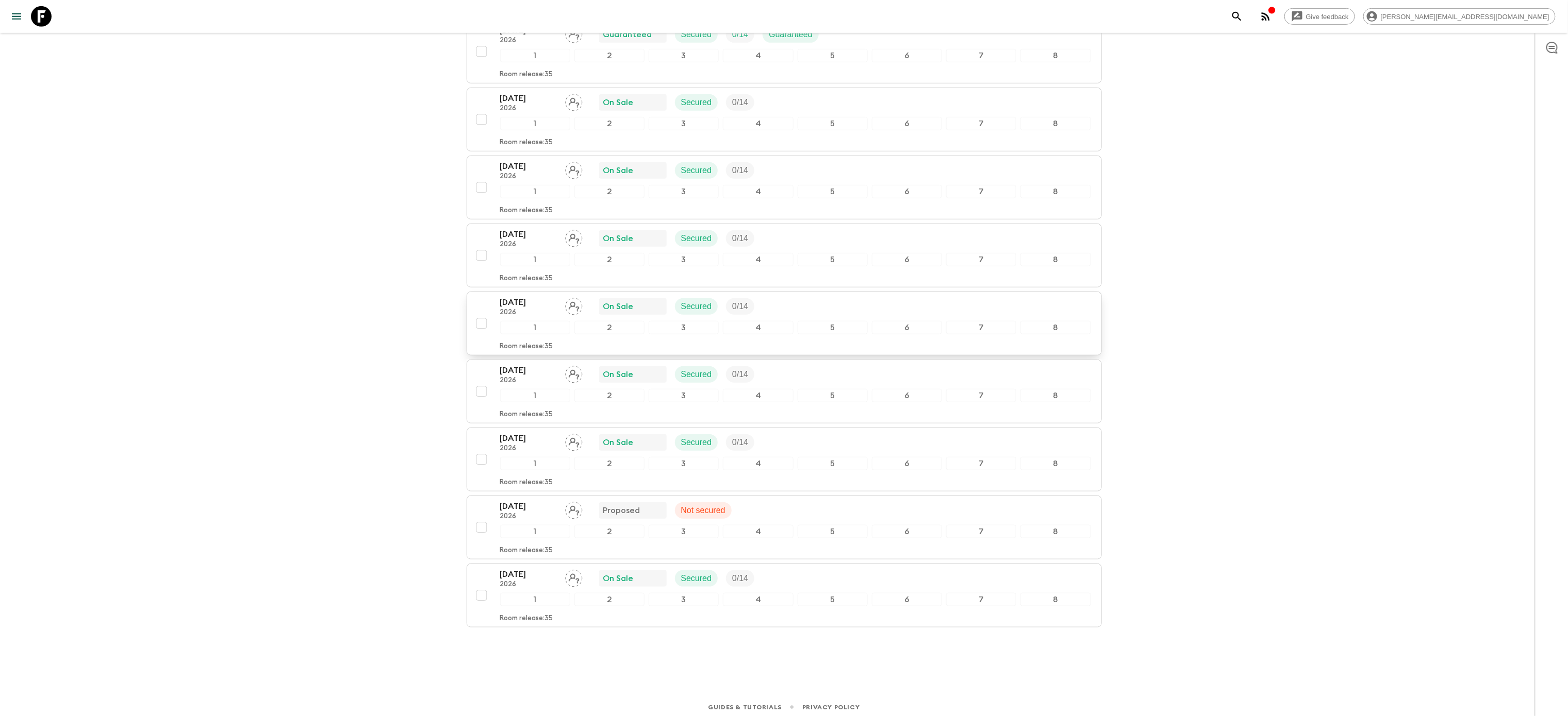
click at [804, 296] on div "[DATE] 2026 On Sale Secured 0 / 14" at bounding box center [796, 307] width 591 height 21
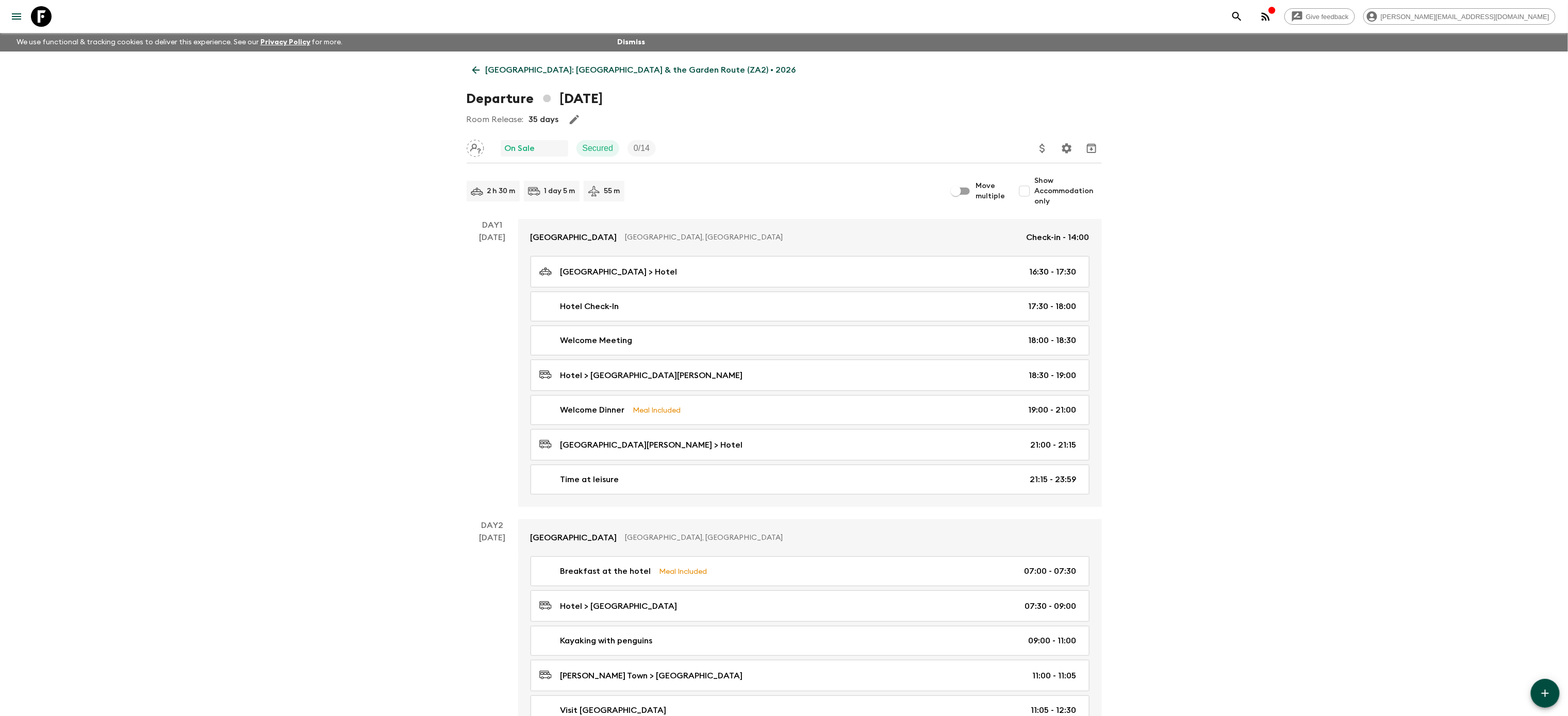
click at [504, 65] on p "[GEOGRAPHIC_DATA]: [GEOGRAPHIC_DATA] & the Garden Route (ZA2) • 2026" at bounding box center [641, 70] width 310 height 12
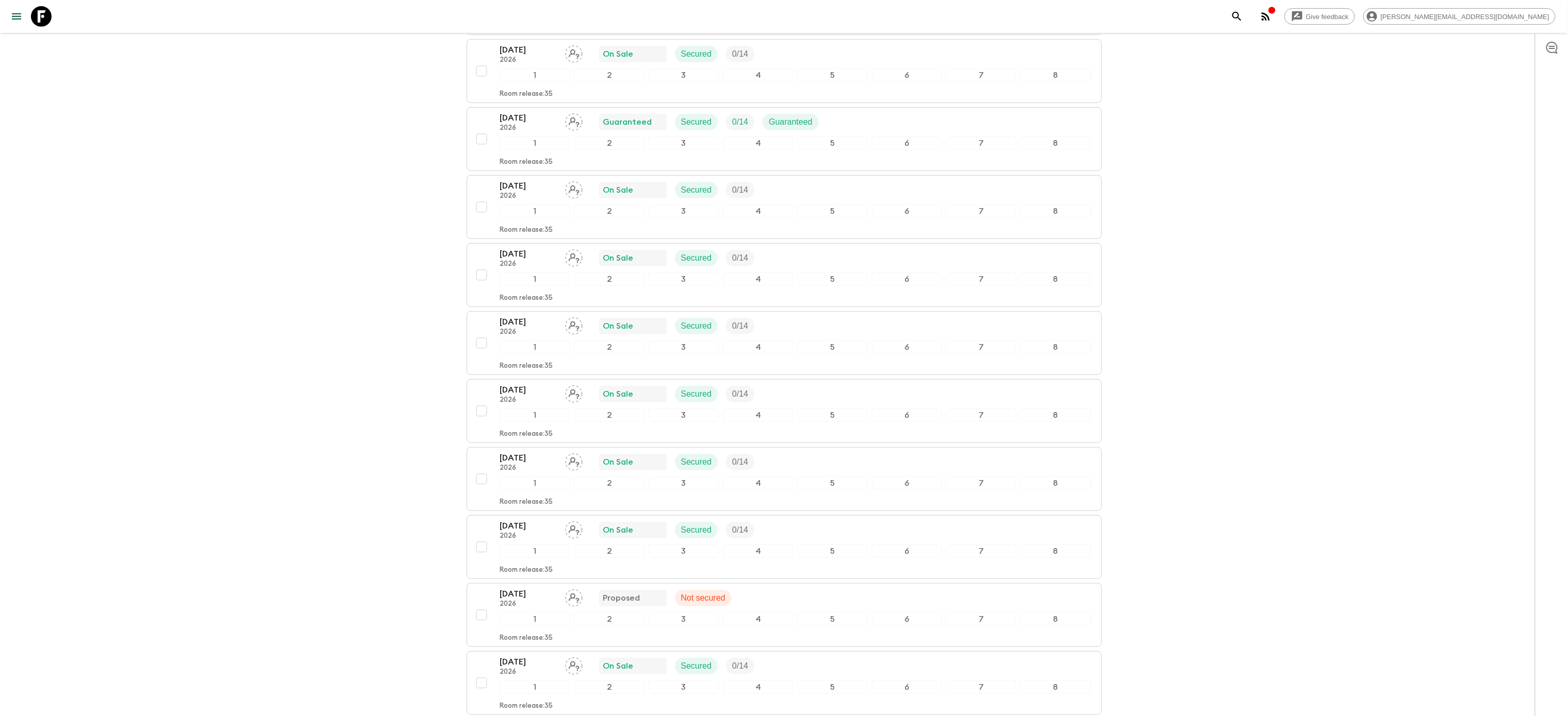
scroll to position [342, 0]
click at [797, 447] on div "[DATE] 2026 On Sale Secured 0 / 14" at bounding box center [796, 457] width 591 height 21
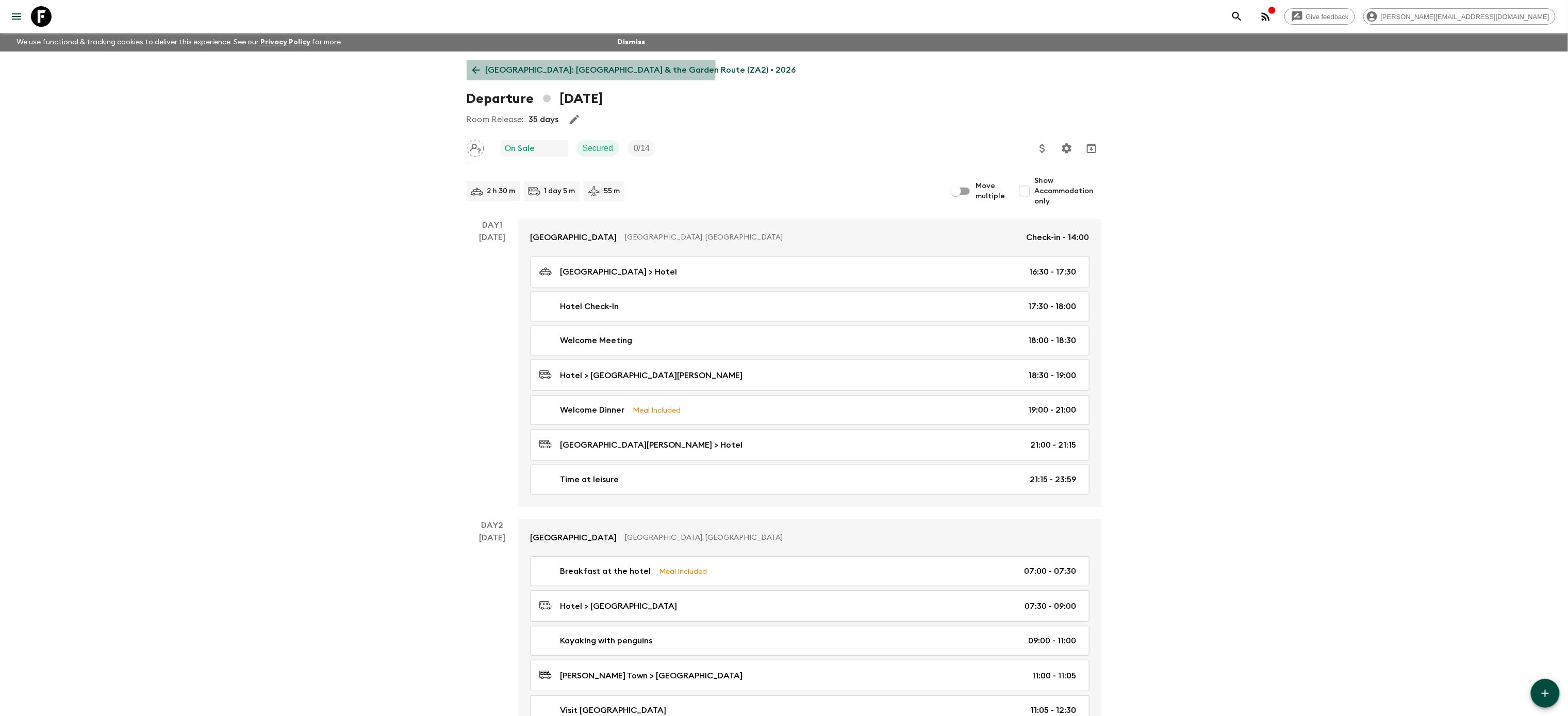
click at [504, 68] on p "[GEOGRAPHIC_DATA]: [GEOGRAPHIC_DATA] & the Garden Route (ZA2) • 2026" at bounding box center [641, 70] width 310 height 12
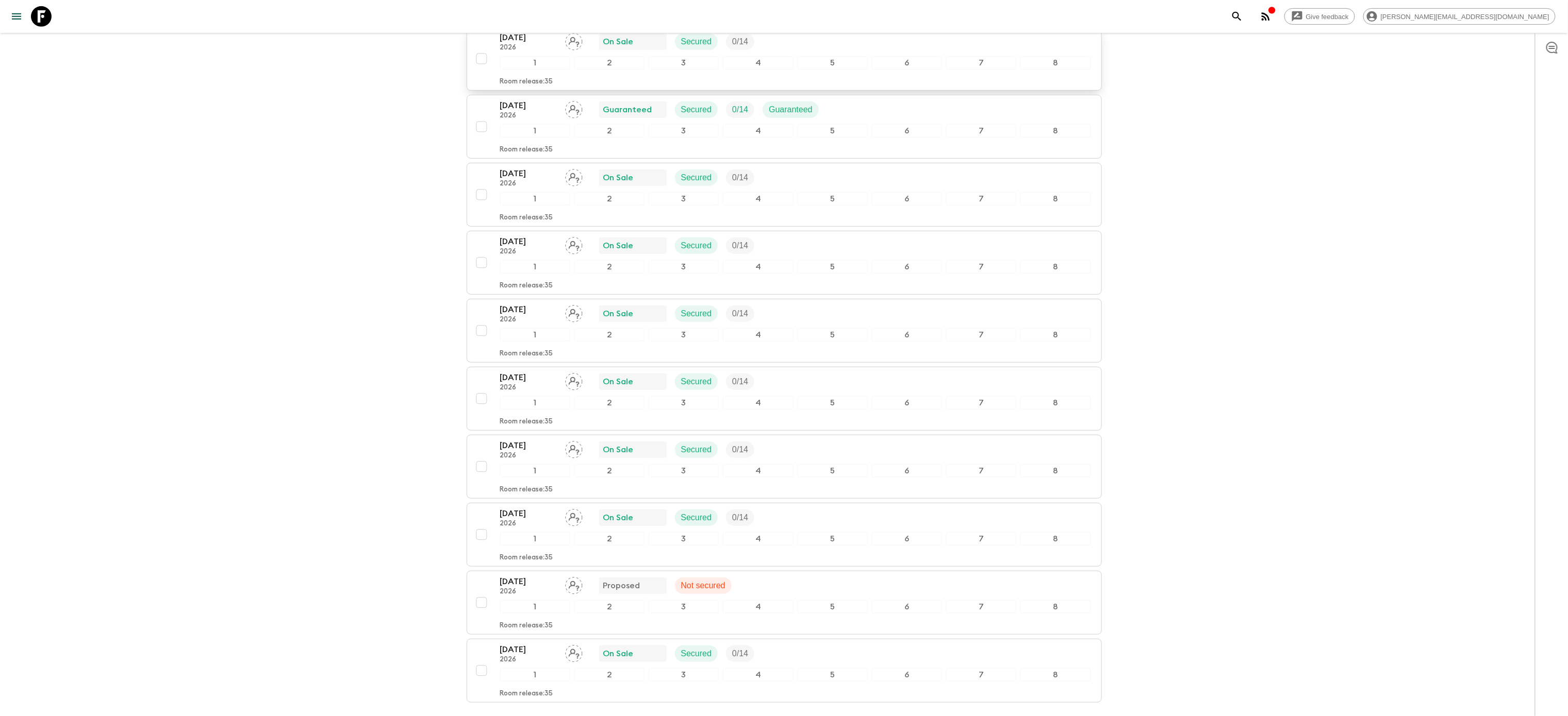
scroll to position [425, 0]
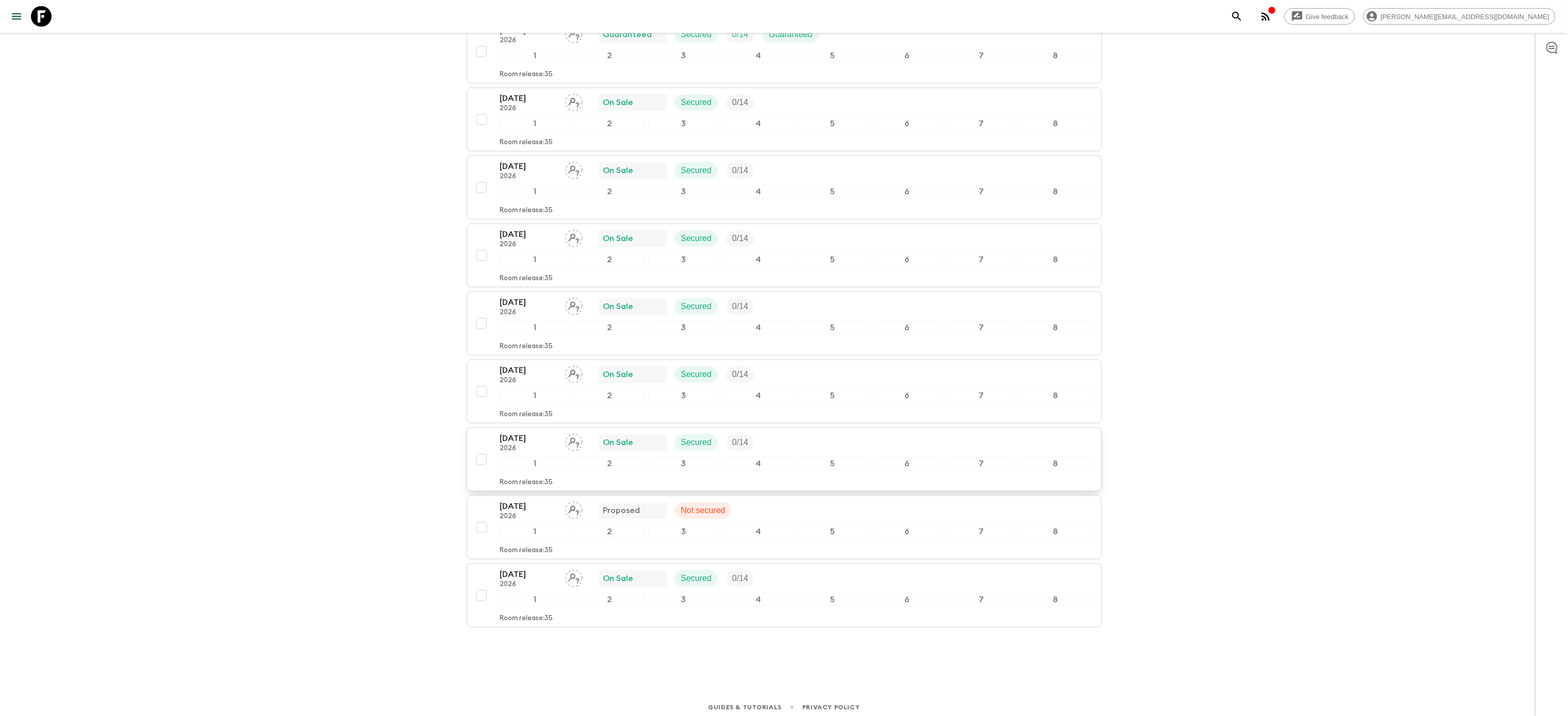
click at [853, 432] on div "[DATE] 2026 On Sale Secured 0 / 14" at bounding box center [796, 442] width 591 height 21
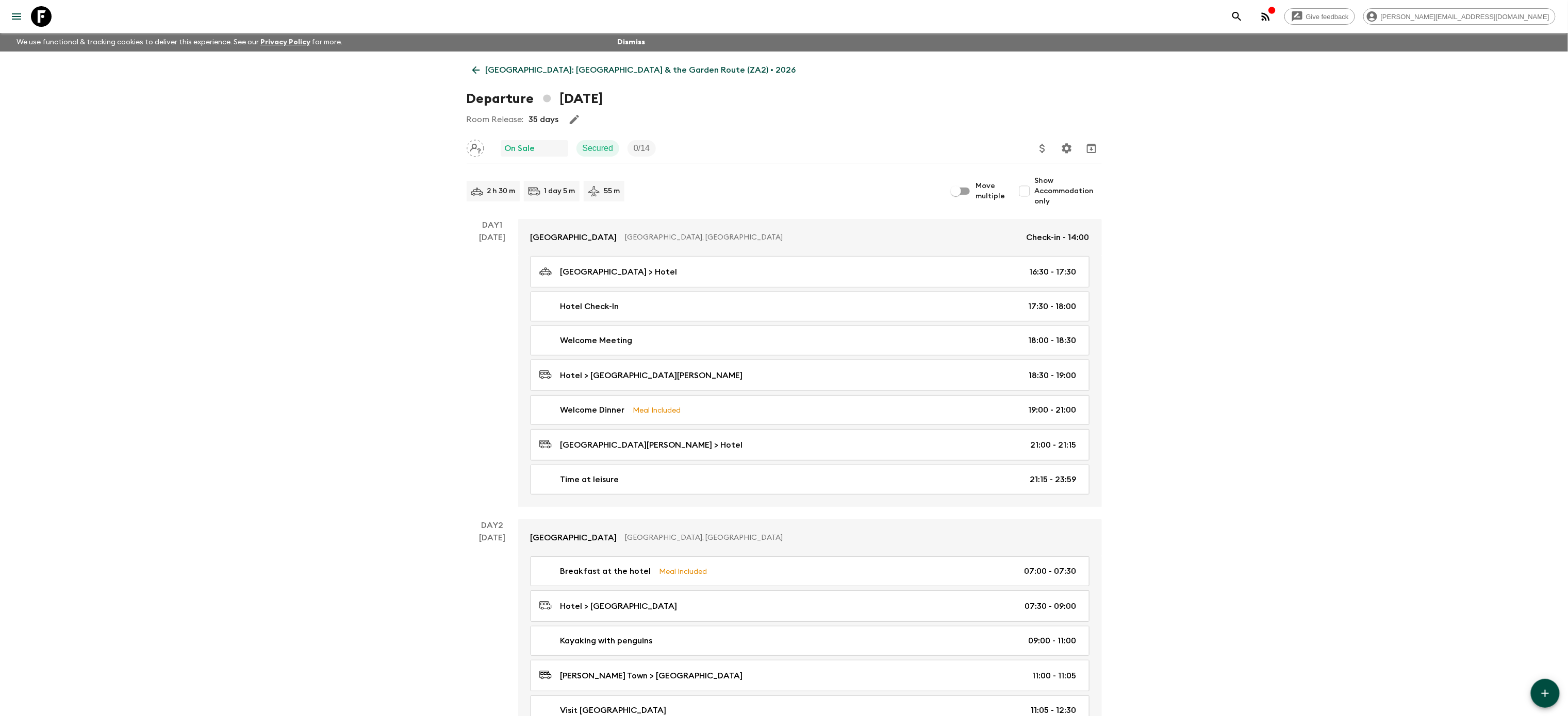
click at [492, 73] on p "[GEOGRAPHIC_DATA]: [GEOGRAPHIC_DATA] & the Garden Route (ZA2) • 2026" at bounding box center [641, 70] width 310 height 12
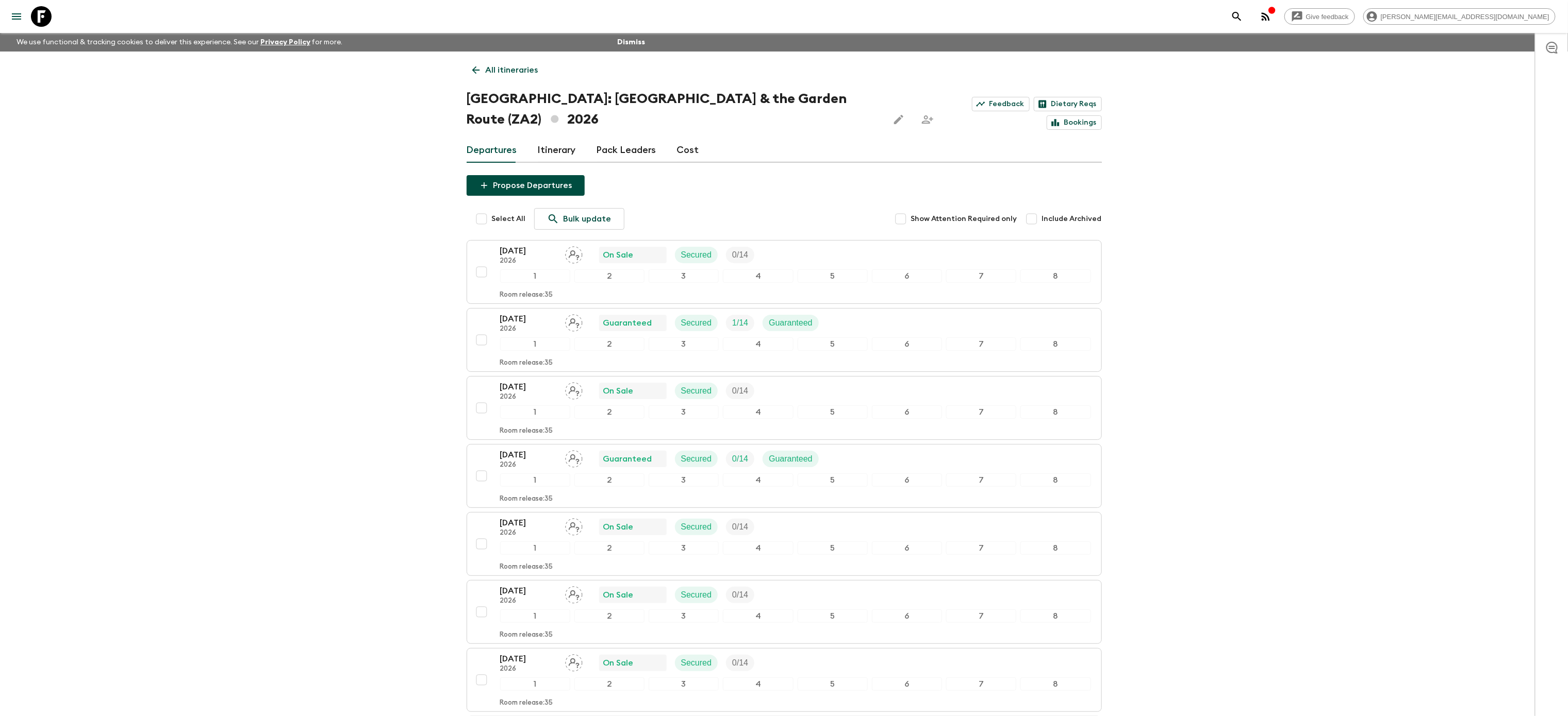
scroll to position [425, 0]
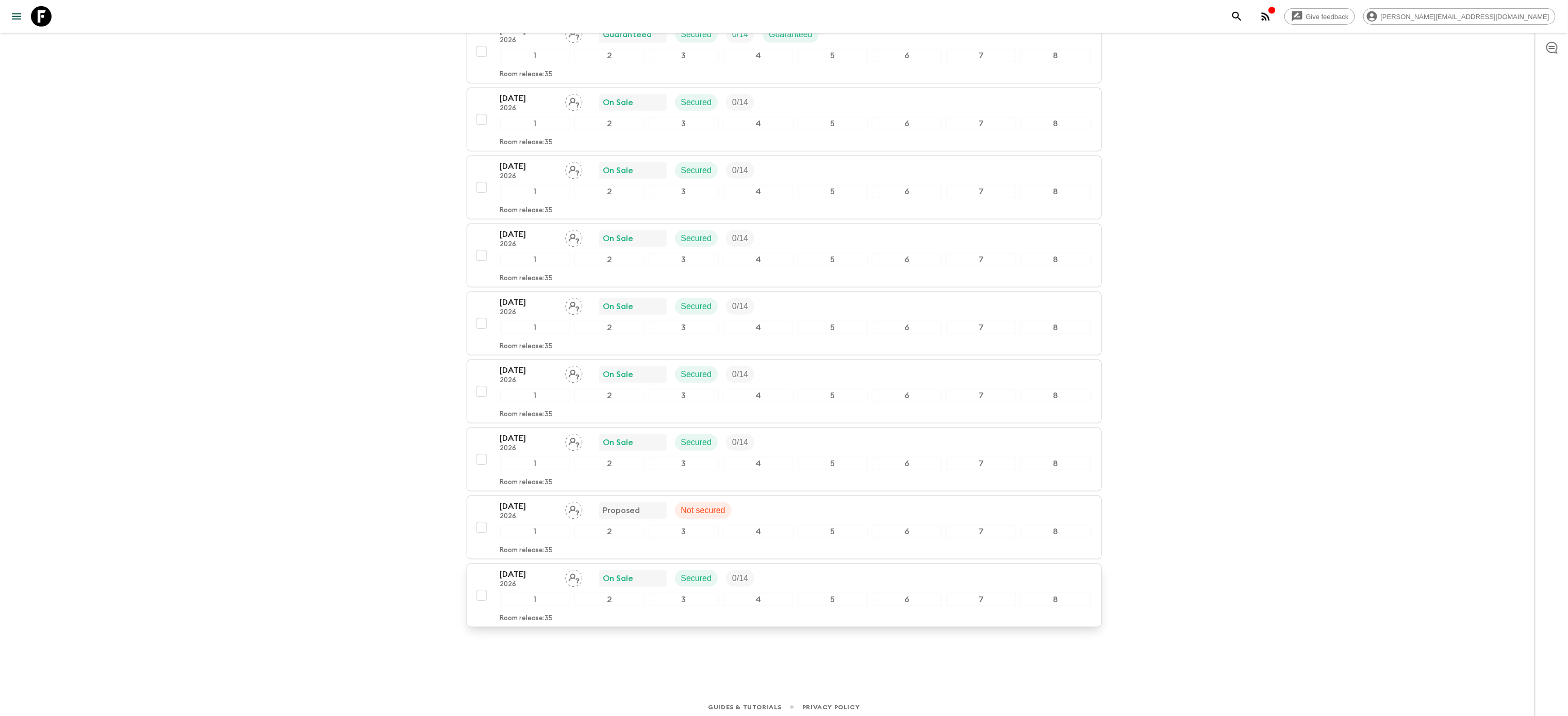
click at [877, 574] on div "[DATE] 2026 On Sale Secured 0 / 14" at bounding box center [796, 579] width 591 height 21
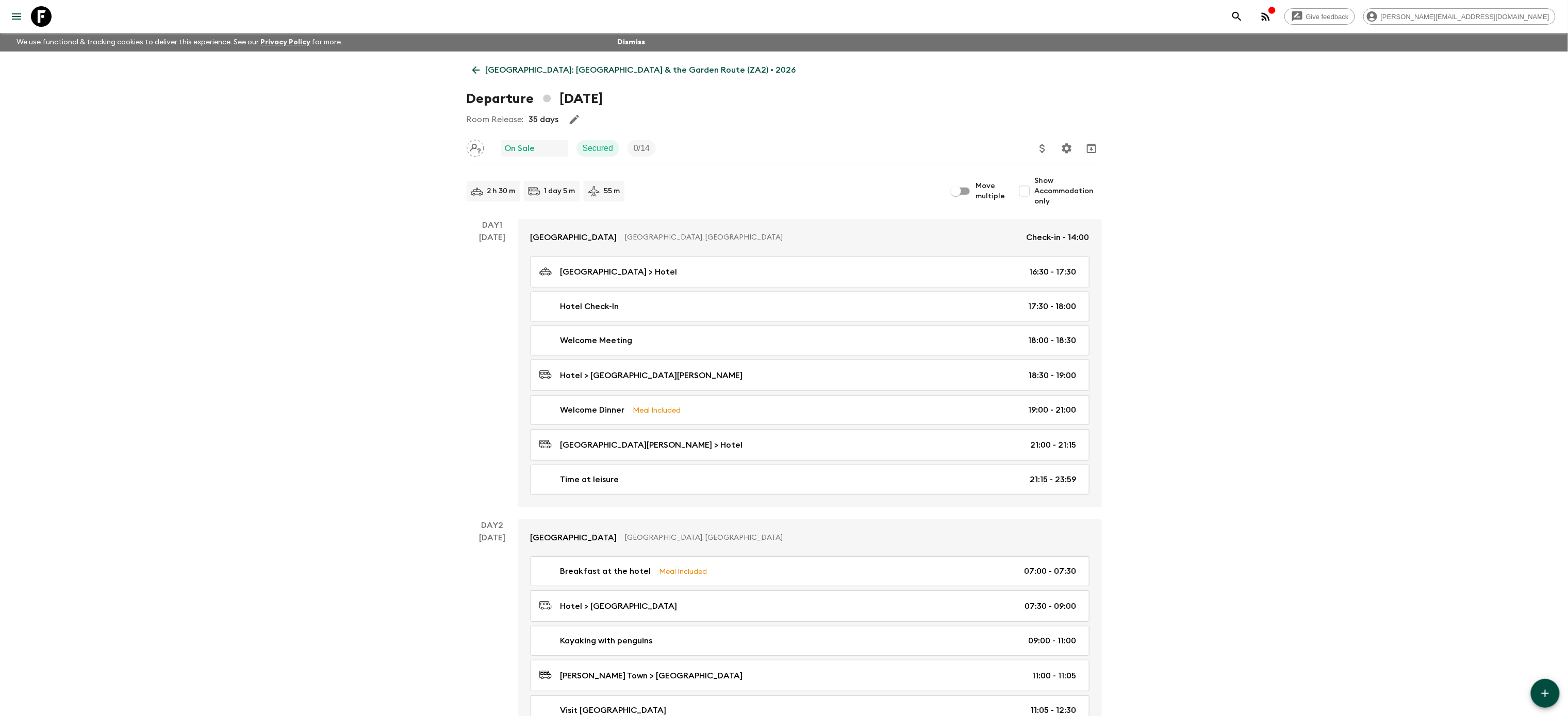
scroll to position [1, 0]
click at [513, 73] on p "[GEOGRAPHIC_DATA]: [GEOGRAPHIC_DATA] & the Garden Route (ZA2) • 2026" at bounding box center [641, 70] width 310 height 12
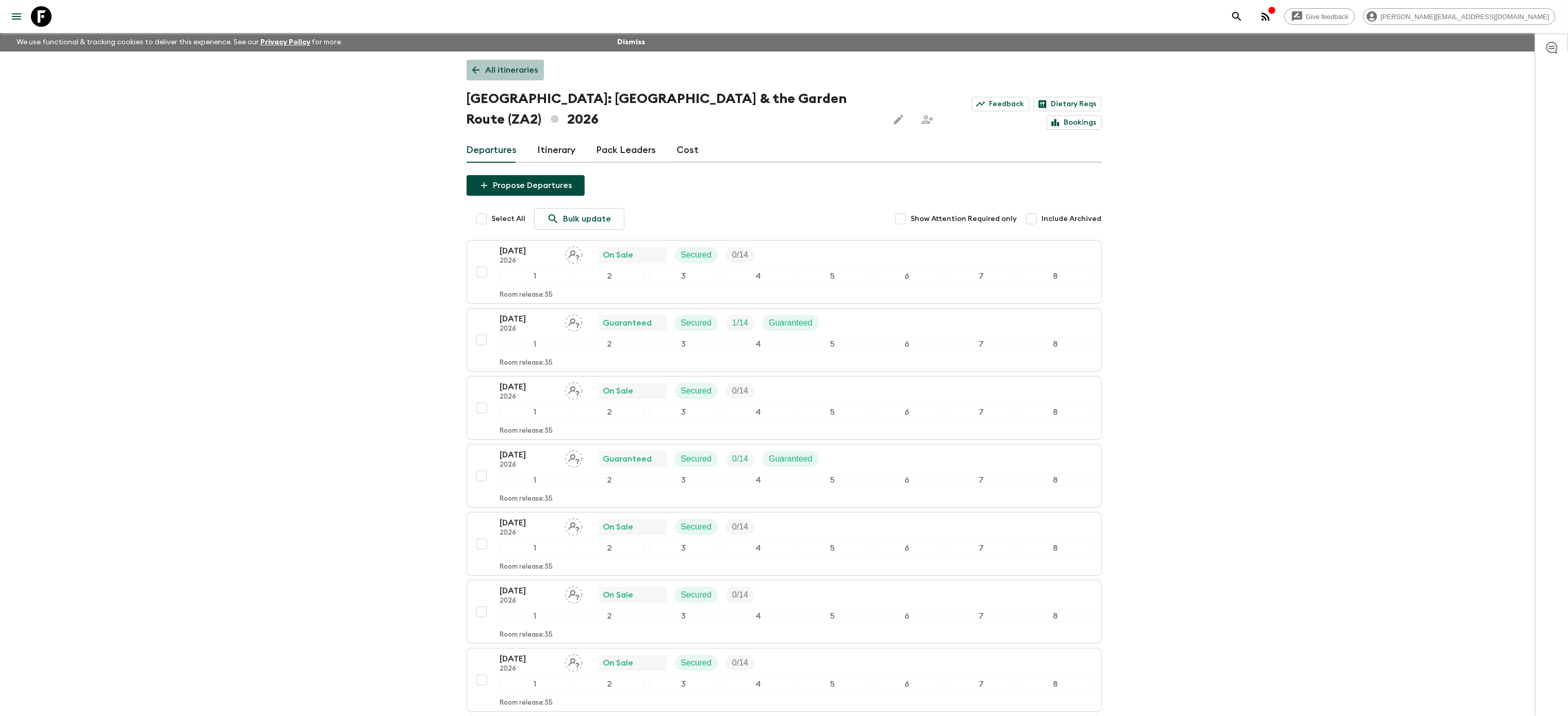
click at [512, 75] on p "All itineraries" at bounding box center [512, 70] width 52 height 12
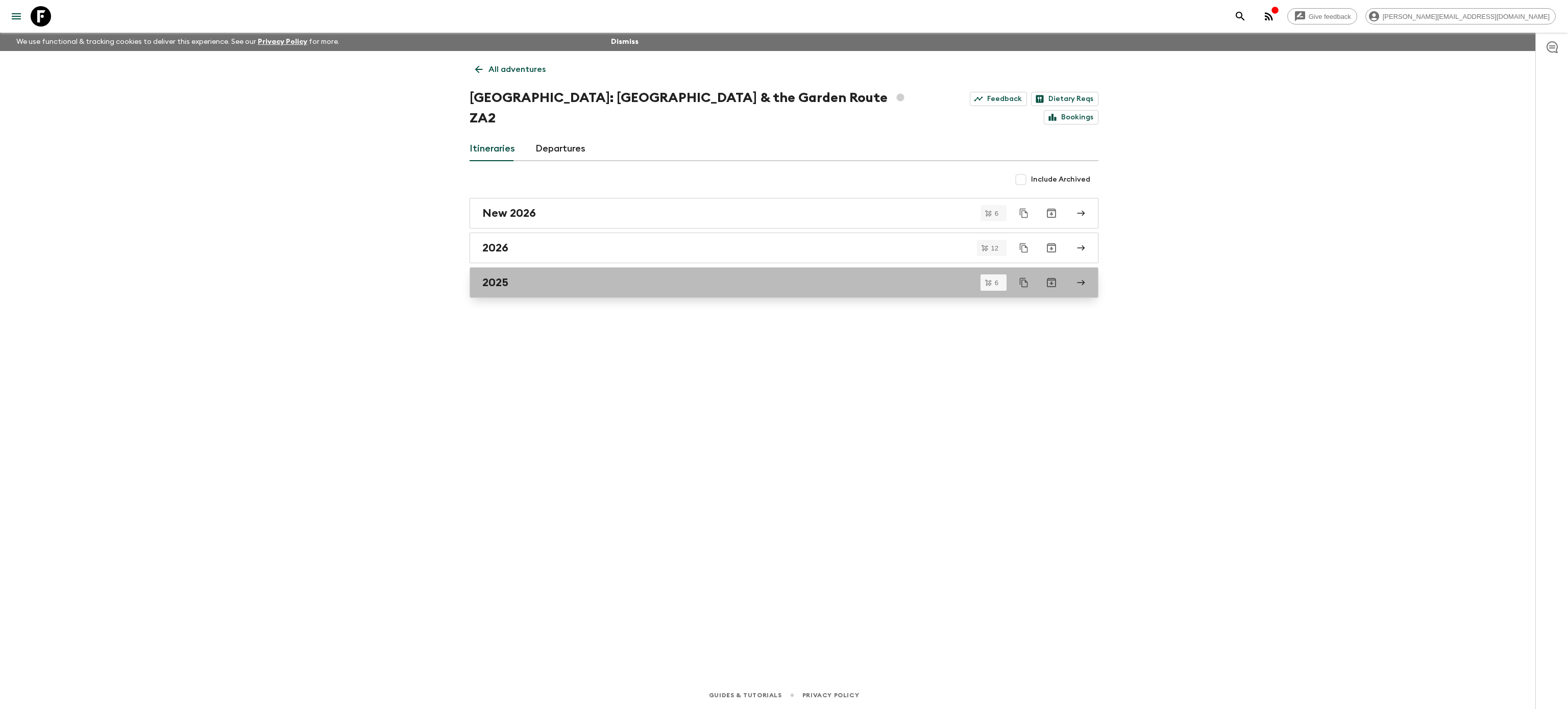
click at [543, 271] on link "2025" at bounding box center [783, 283] width 629 height 31
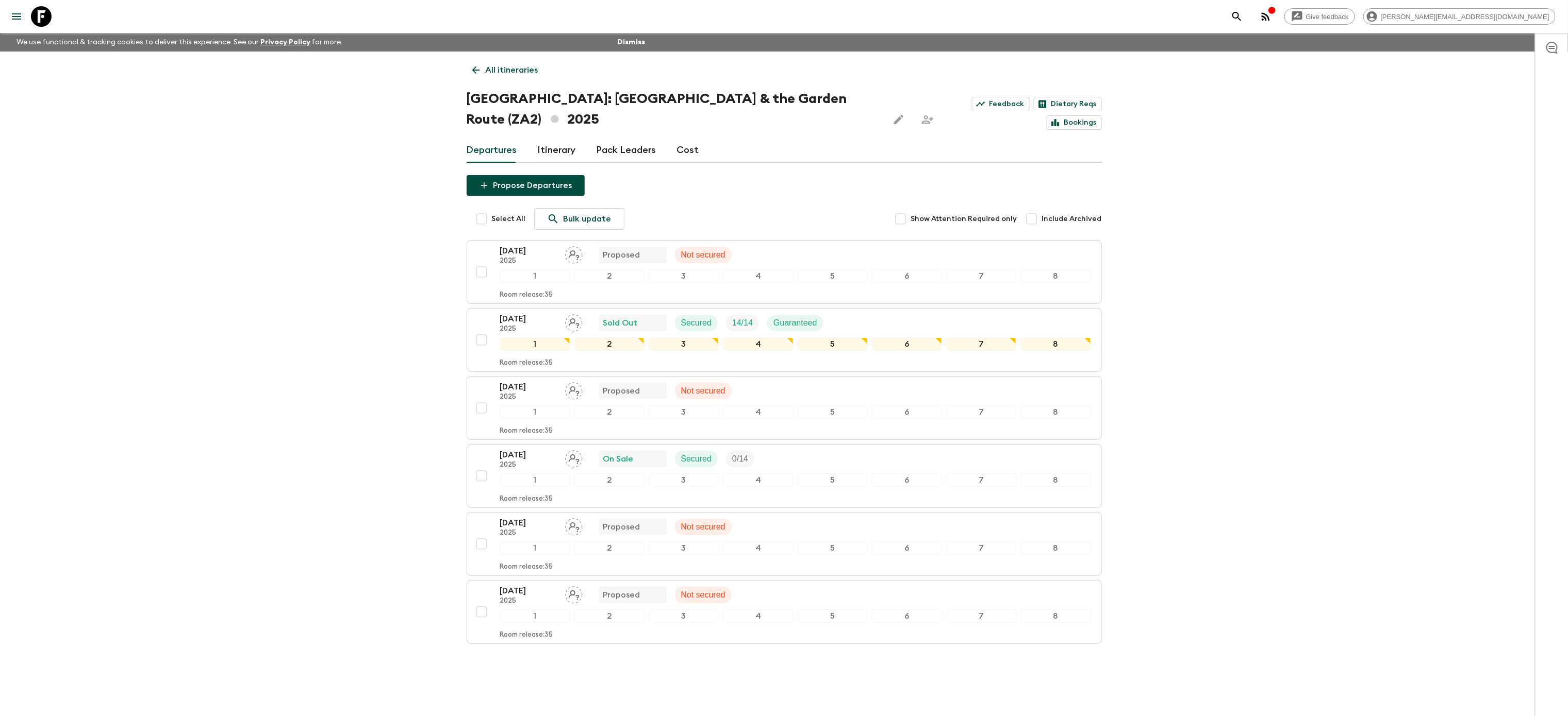
scroll to position [9, 0]
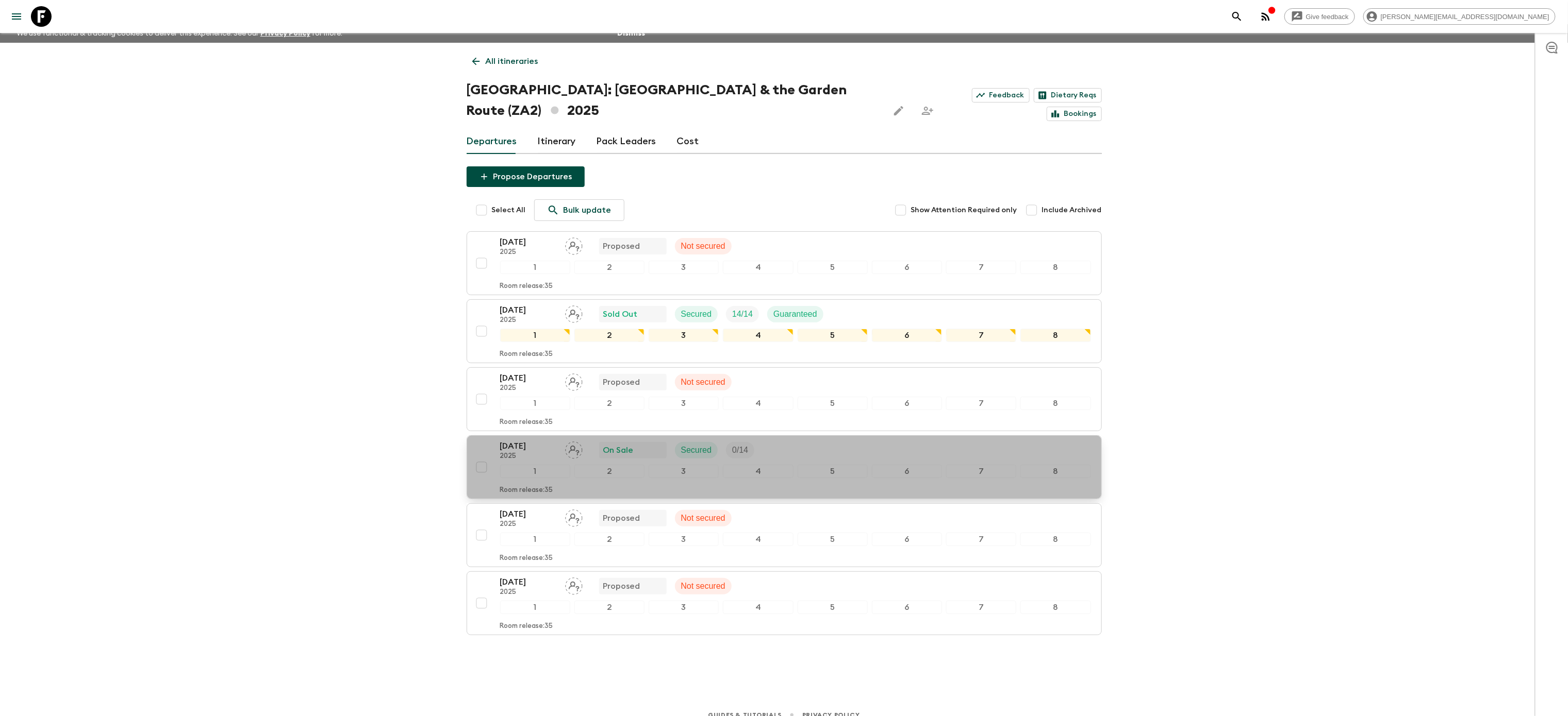
click at [781, 440] on div "[DATE] 2025 On Sale Secured 0 / 14" at bounding box center [796, 450] width 591 height 21
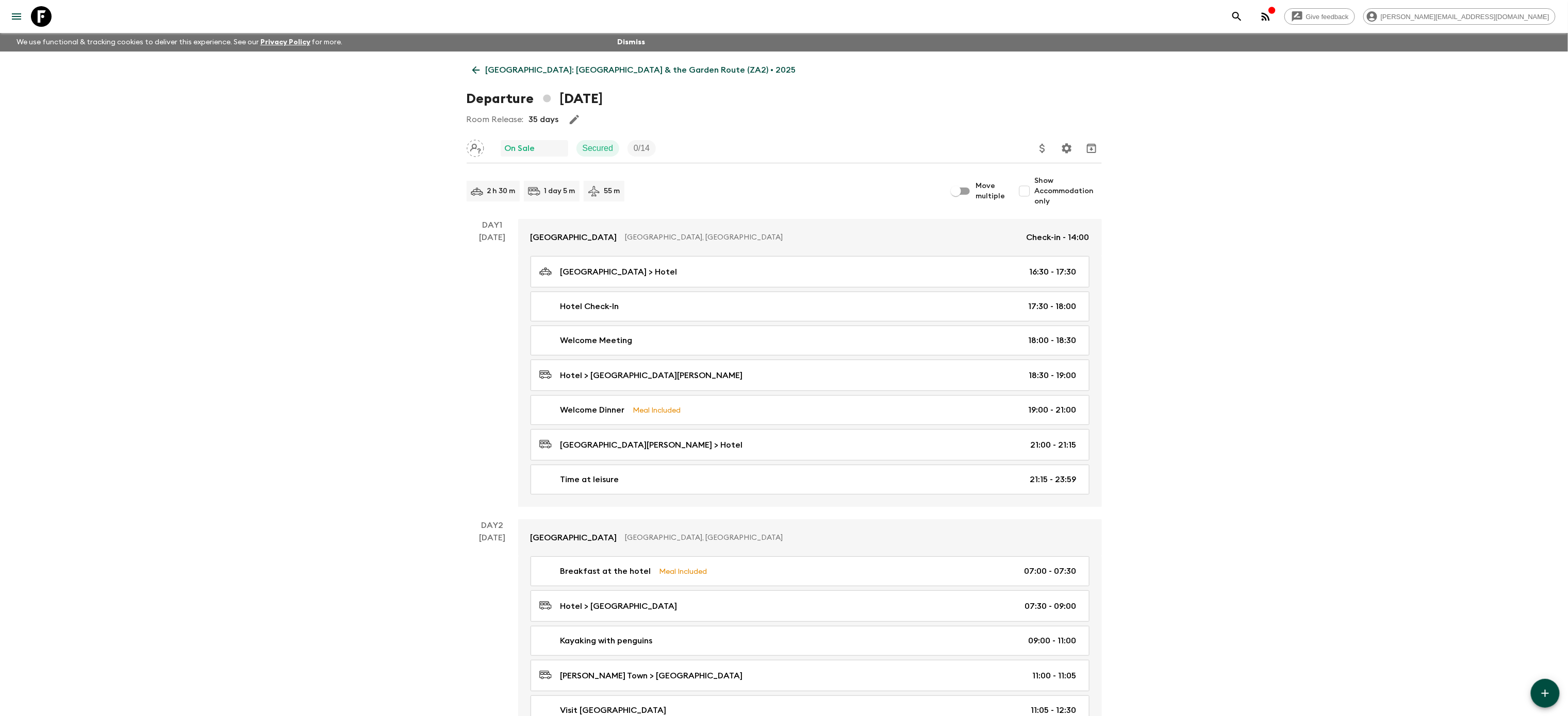
click at [563, 78] on link "[GEOGRAPHIC_DATA]: [GEOGRAPHIC_DATA] & the Garden Route (ZA2) • 2025" at bounding box center [634, 71] width 336 height 21
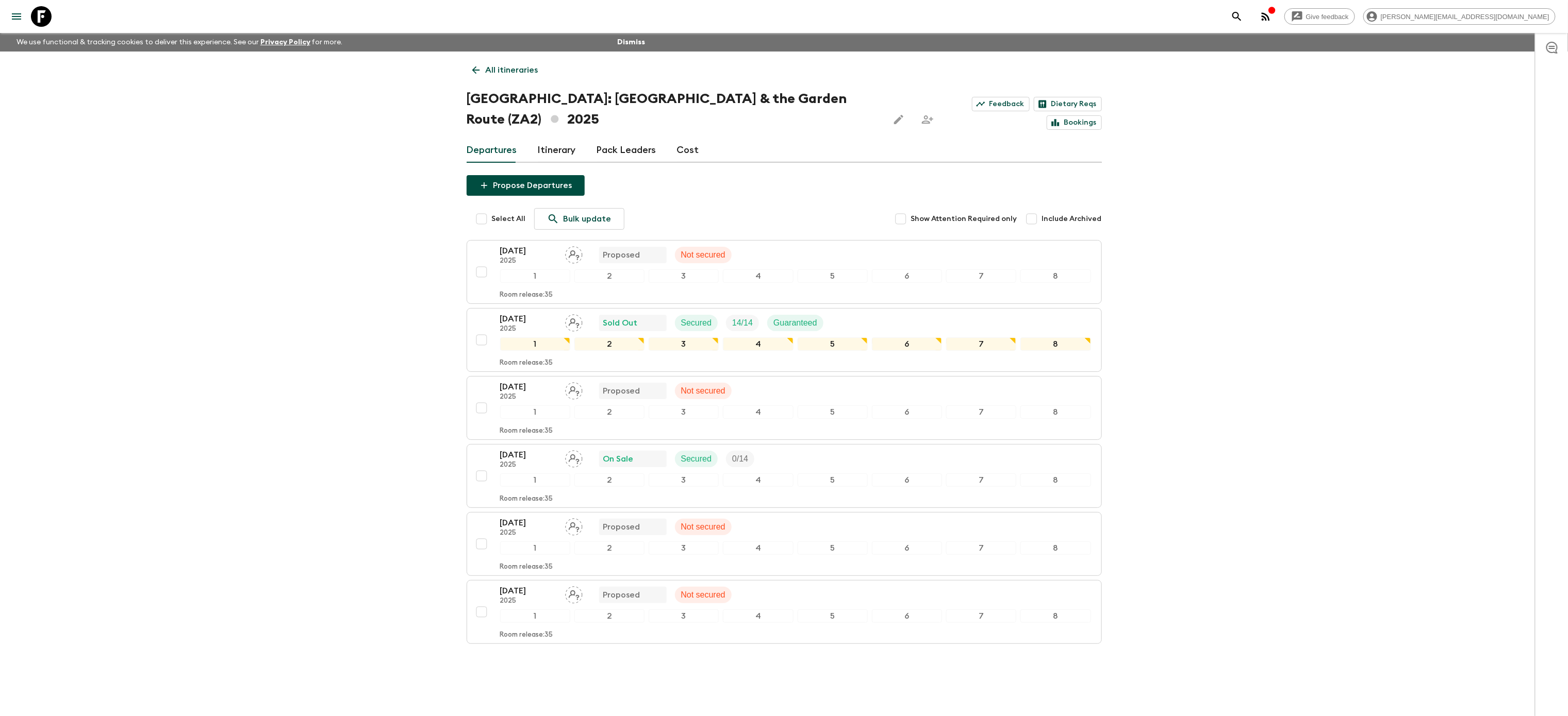
click at [491, 67] on p "All itineraries" at bounding box center [512, 70] width 52 height 12
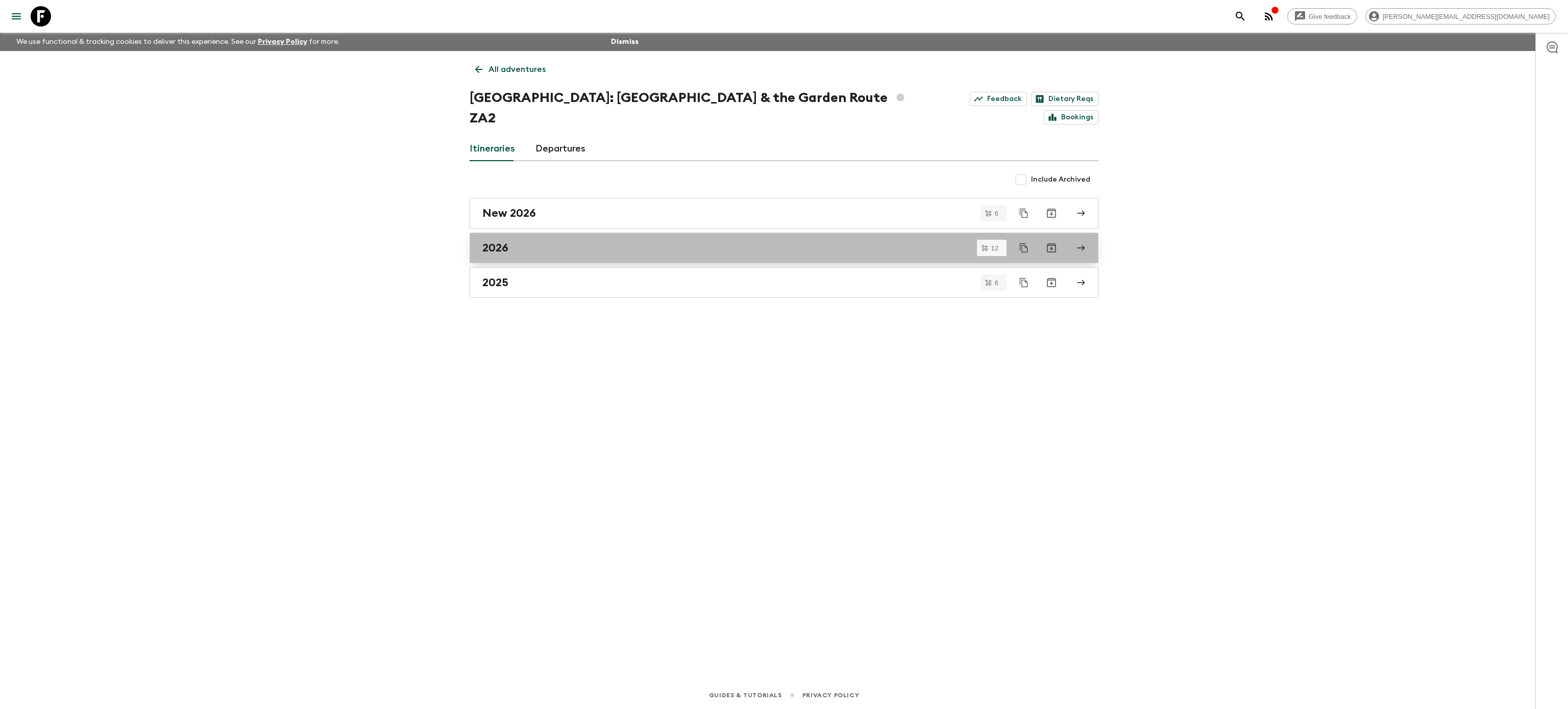
click at [557, 242] on div "2026" at bounding box center [774, 248] width 584 height 13
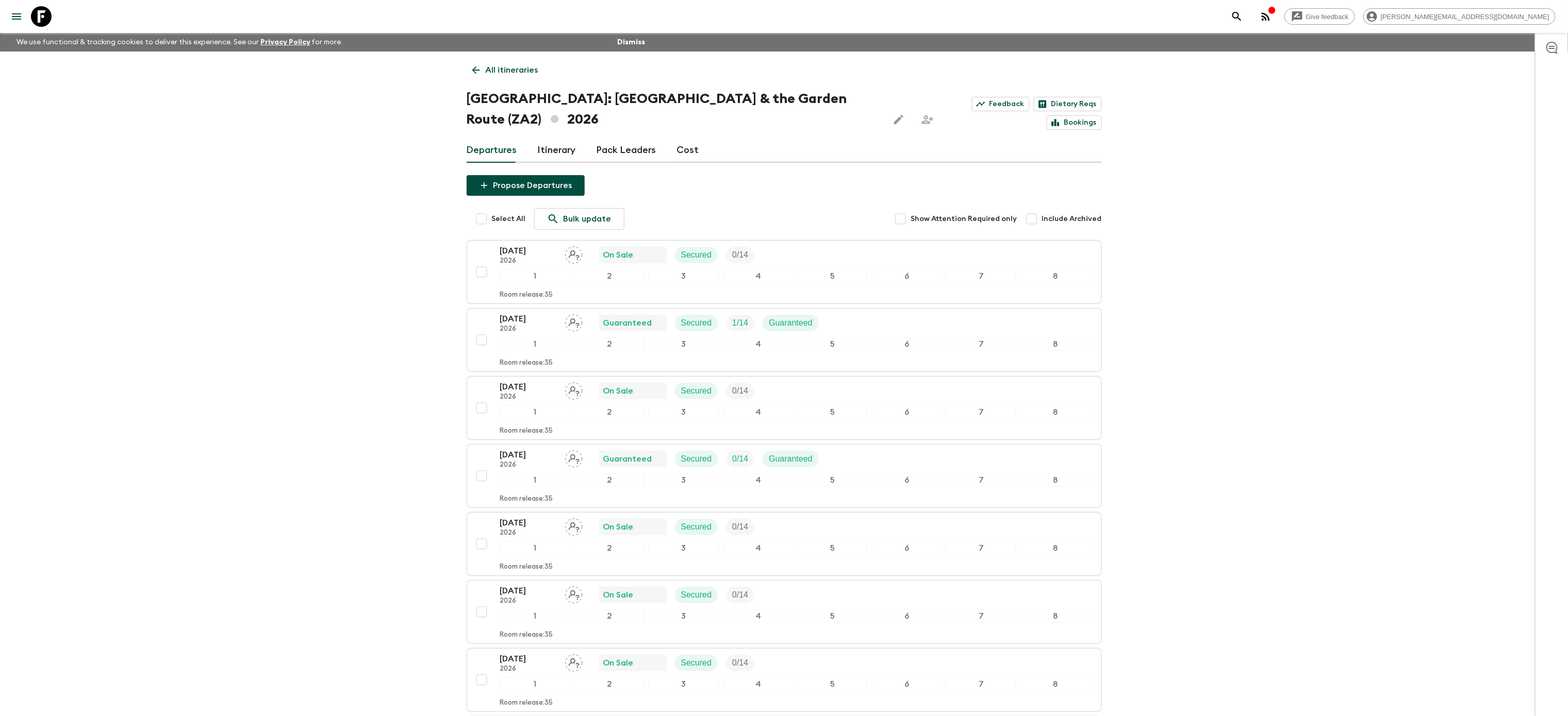
click at [488, 70] on p "All itineraries" at bounding box center [512, 70] width 52 height 12
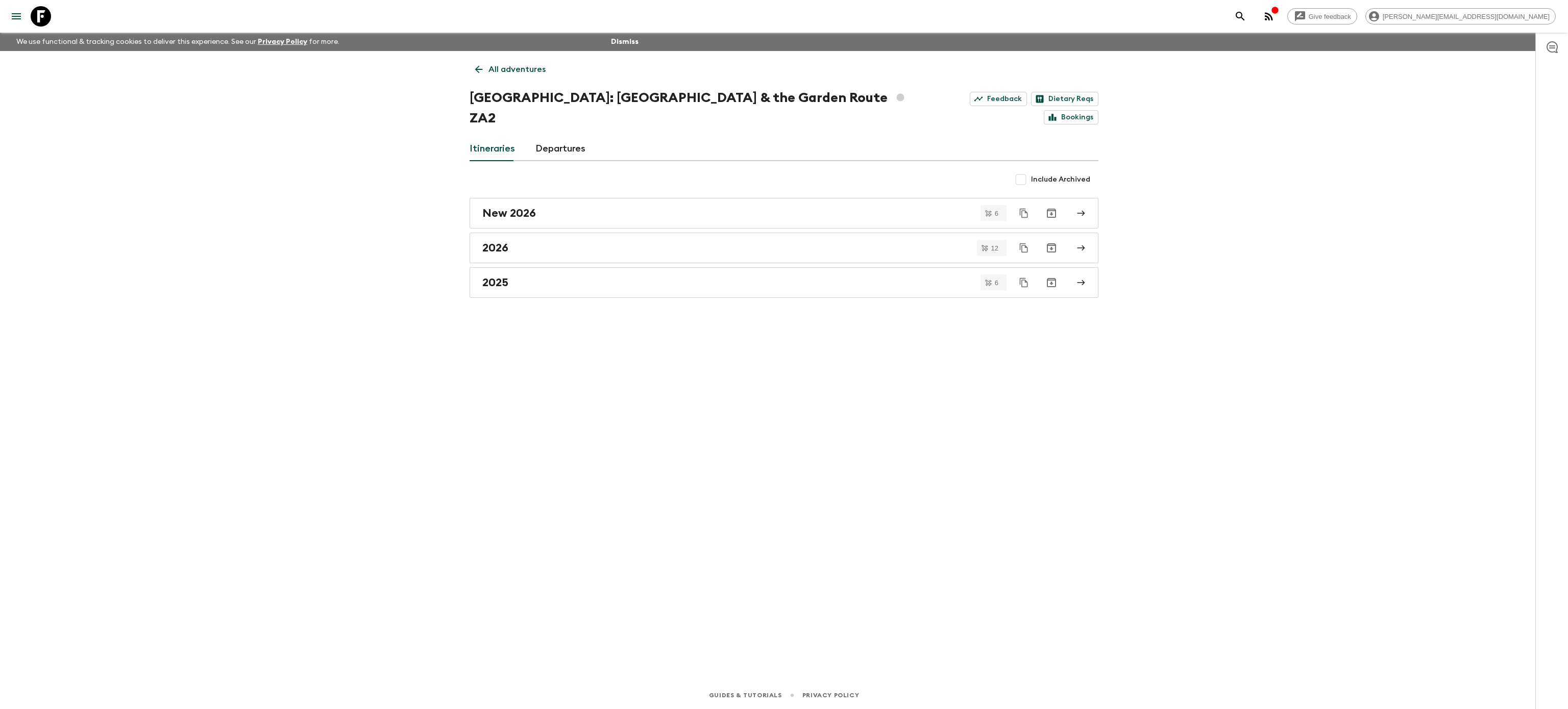
click at [522, 267] on link "2025" at bounding box center [783, 283] width 629 height 31
